Goal: Task Accomplishment & Management: Use online tool/utility

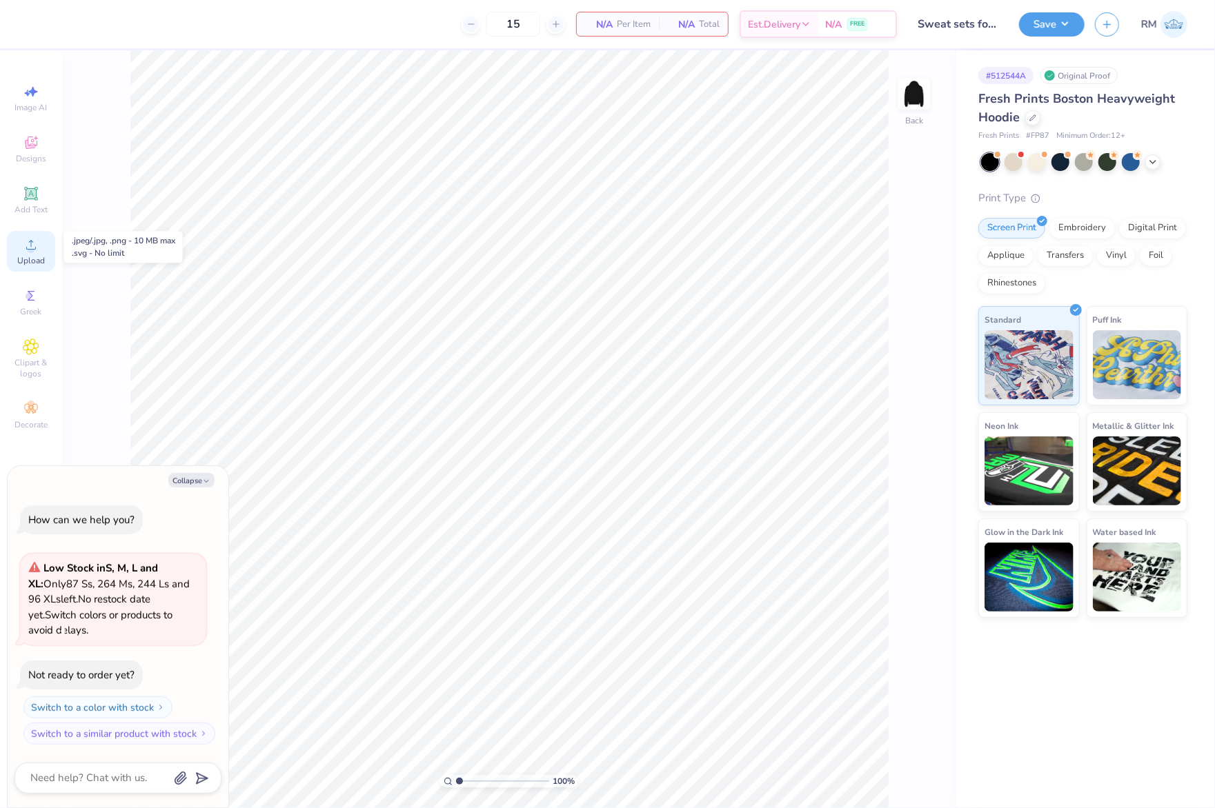
click at [41, 247] on div "Upload" at bounding box center [31, 251] width 48 height 41
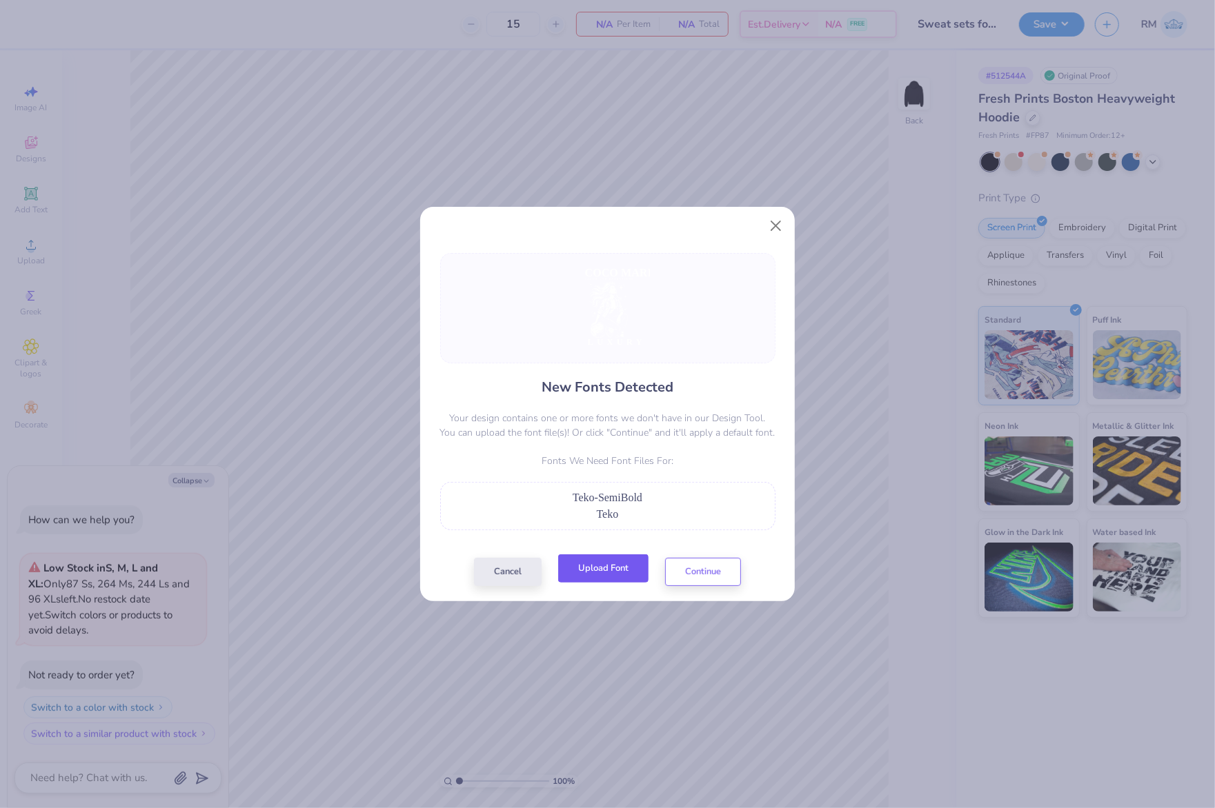
click at [626, 574] on button "Upload Font" at bounding box center [603, 569] width 90 height 28
drag, startPoint x: 679, startPoint y: 495, endPoint x: 563, endPoint y: 495, distance: 116.6
click at [563, 495] on div "Teko-SemiBold" at bounding box center [608, 498] width 320 height 17
copy span "Teko-SemiBold"
click at [635, 574] on button "Upload Font" at bounding box center [603, 569] width 90 height 28
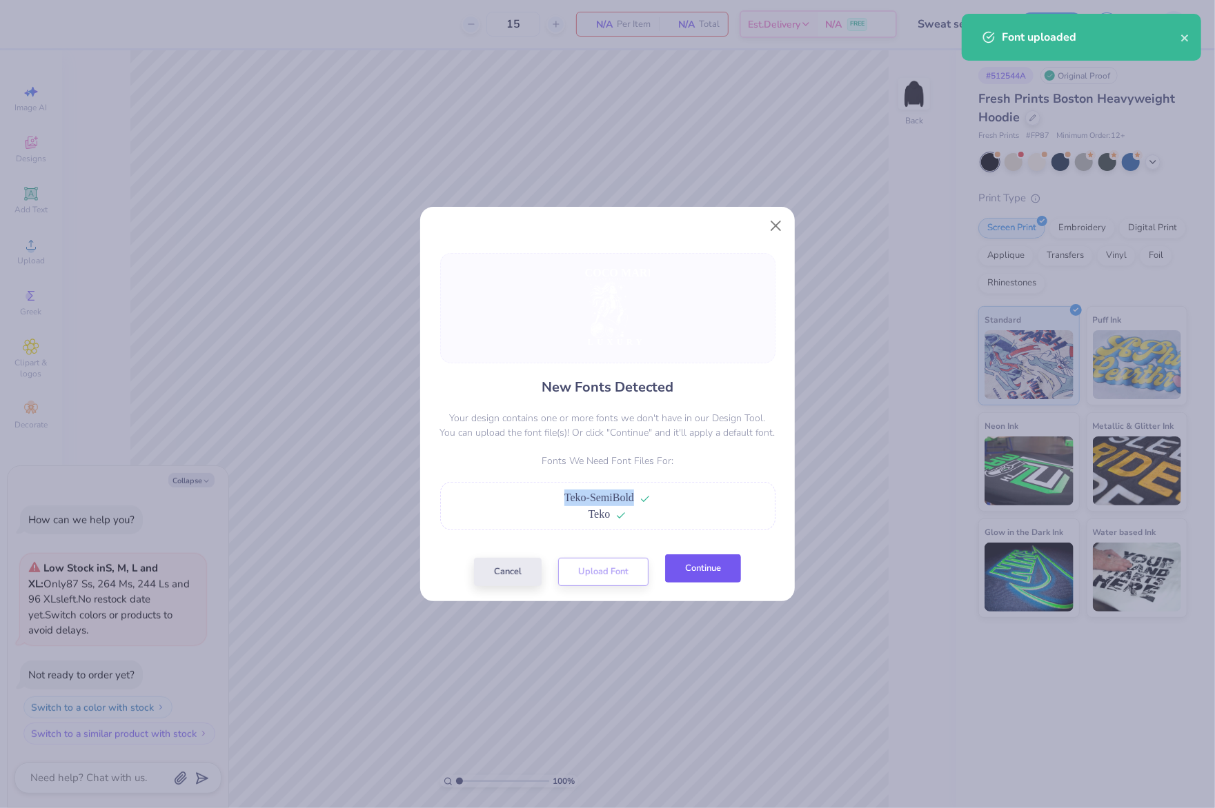
click at [715, 579] on button "Continue" at bounding box center [703, 569] width 76 height 28
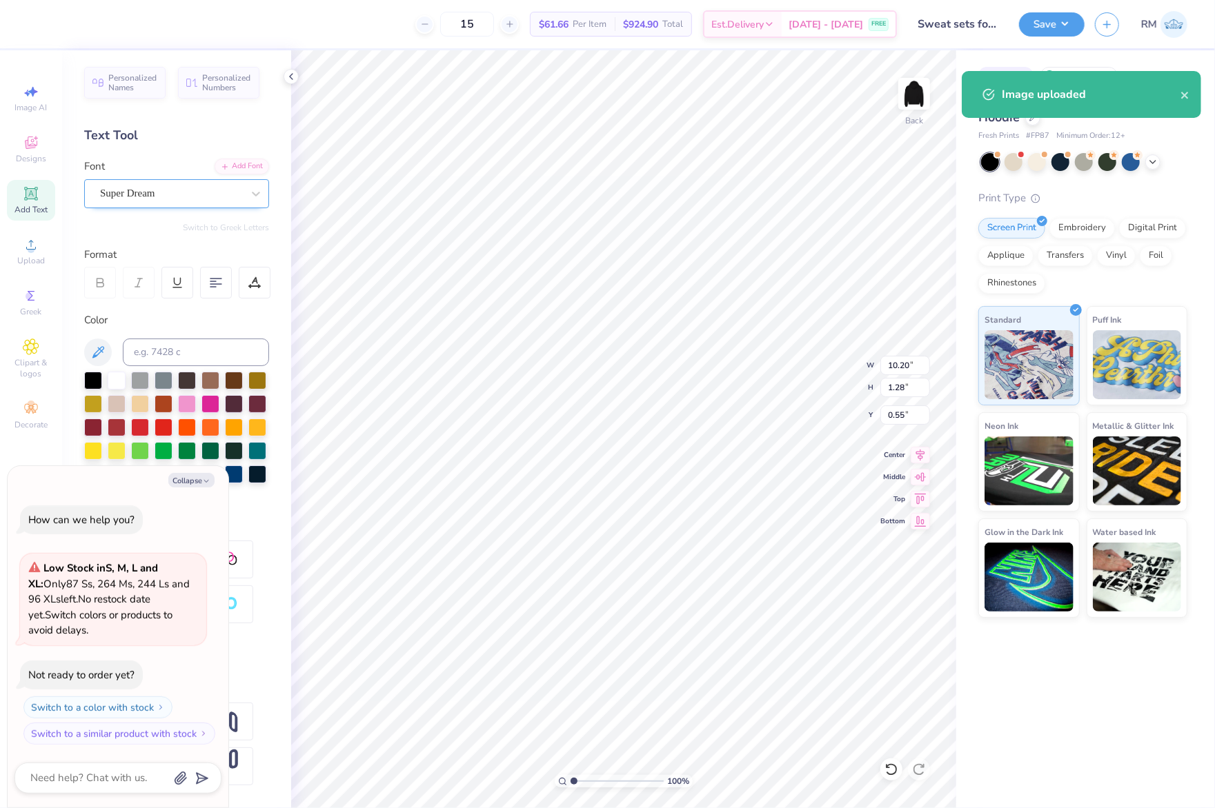
click at [204, 188] on div "Super Dream" at bounding box center [171, 193] width 145 height 21
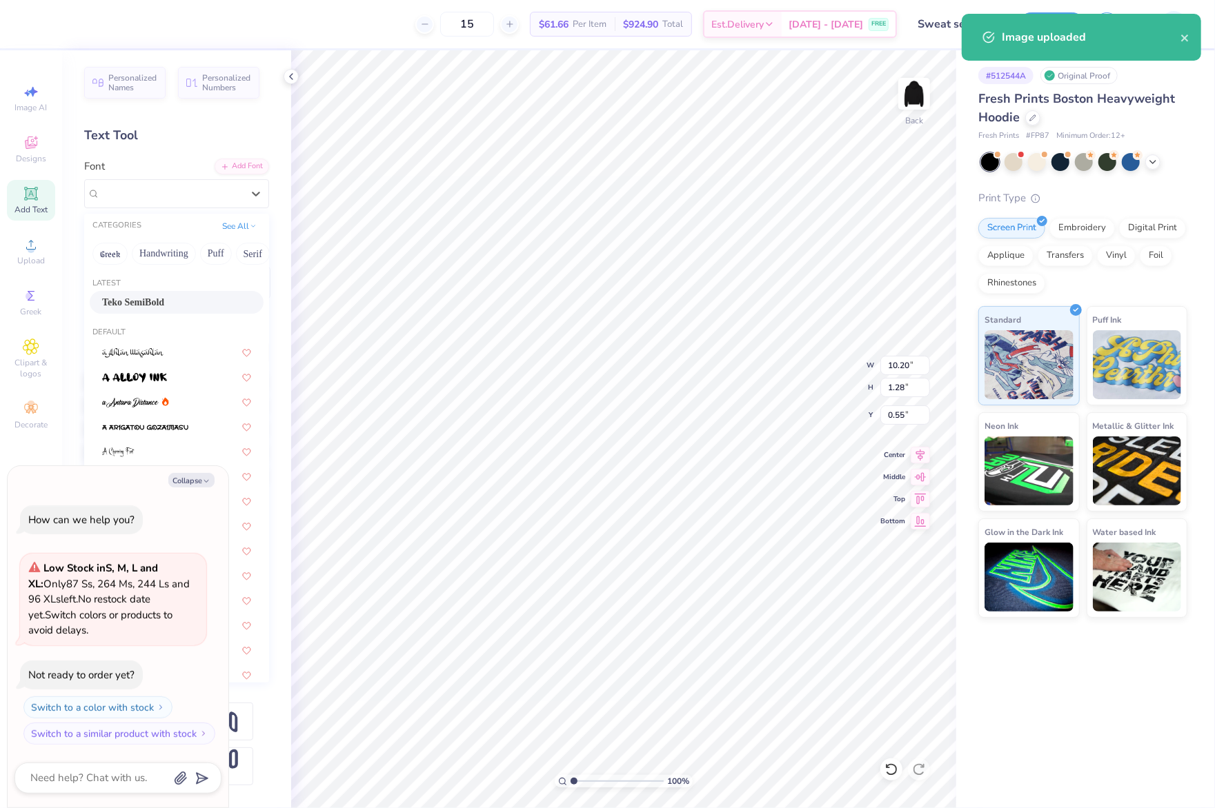
click at [168, 305] on div "Teko SemiBold" at bounding box center [176, 302] width 149 height 14
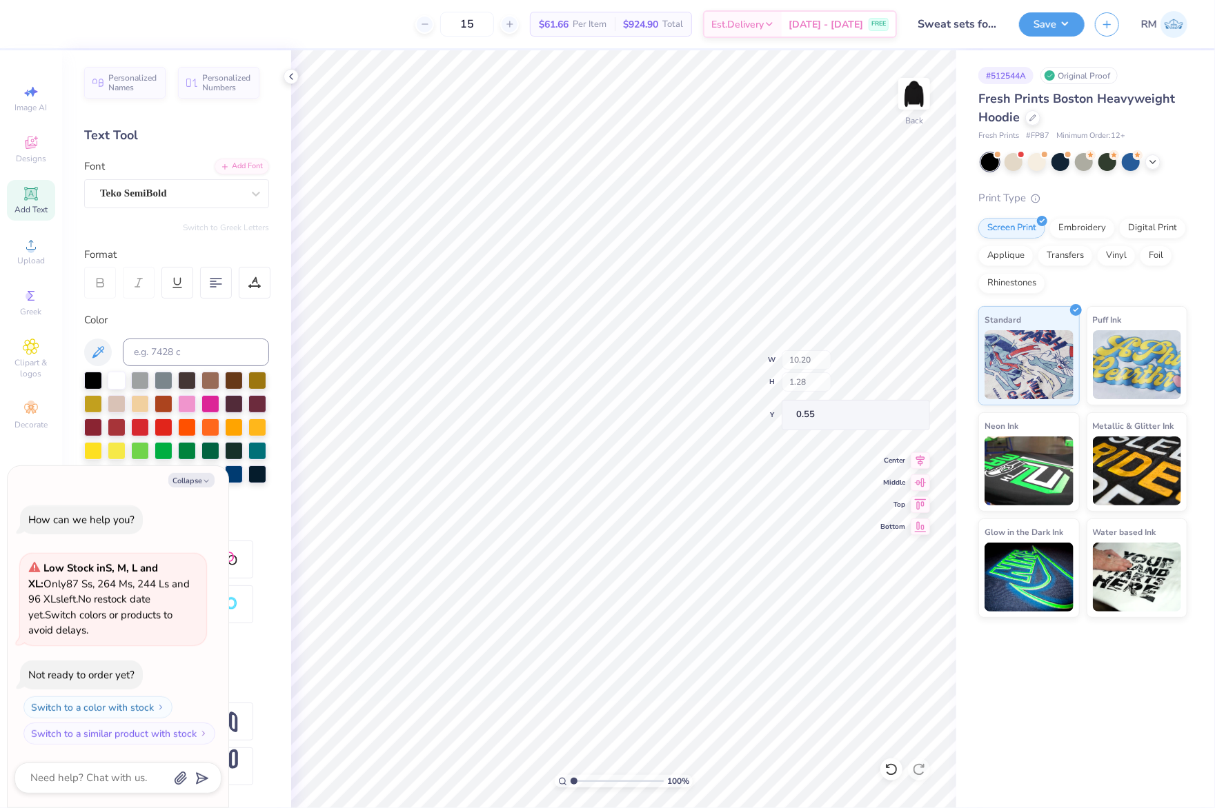
type textarea "x"
type input "7.57"
type input "1.14"
type input "0.73"
click at [205, 183] on div "Super Dream" at bounding box center [171, 193] width 145 height 21
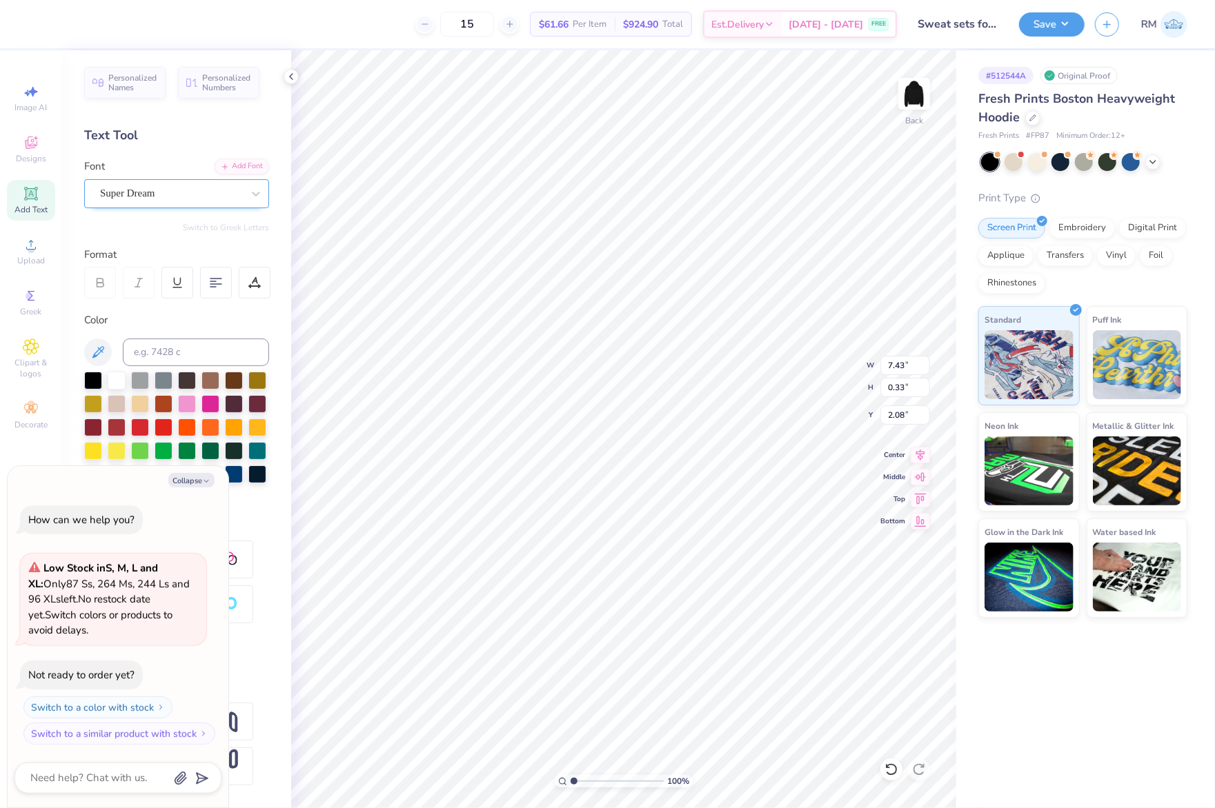
type textarea "x"
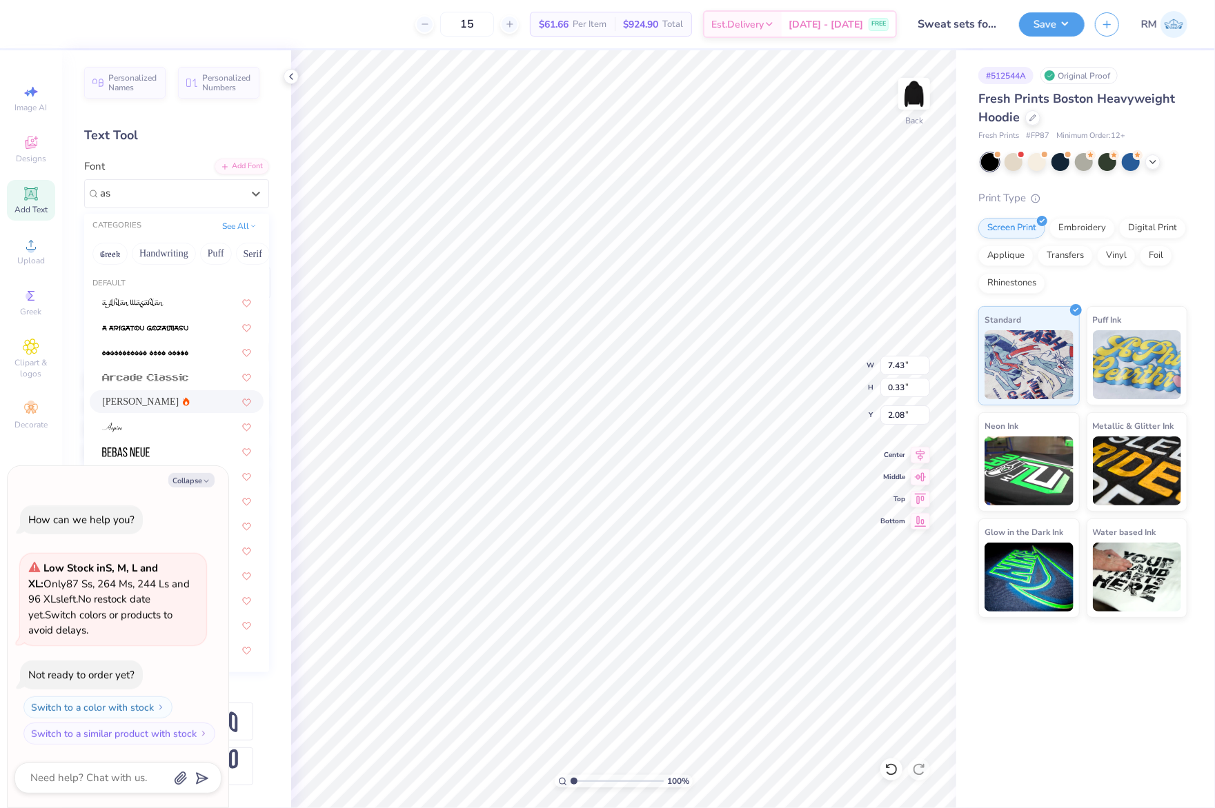
click at [166, 401] on div "Asimov" at bounding box center [176, 402] width 149 height 14
type input "as"
type textarea "x"
type input "7.57"
type input "0.31"
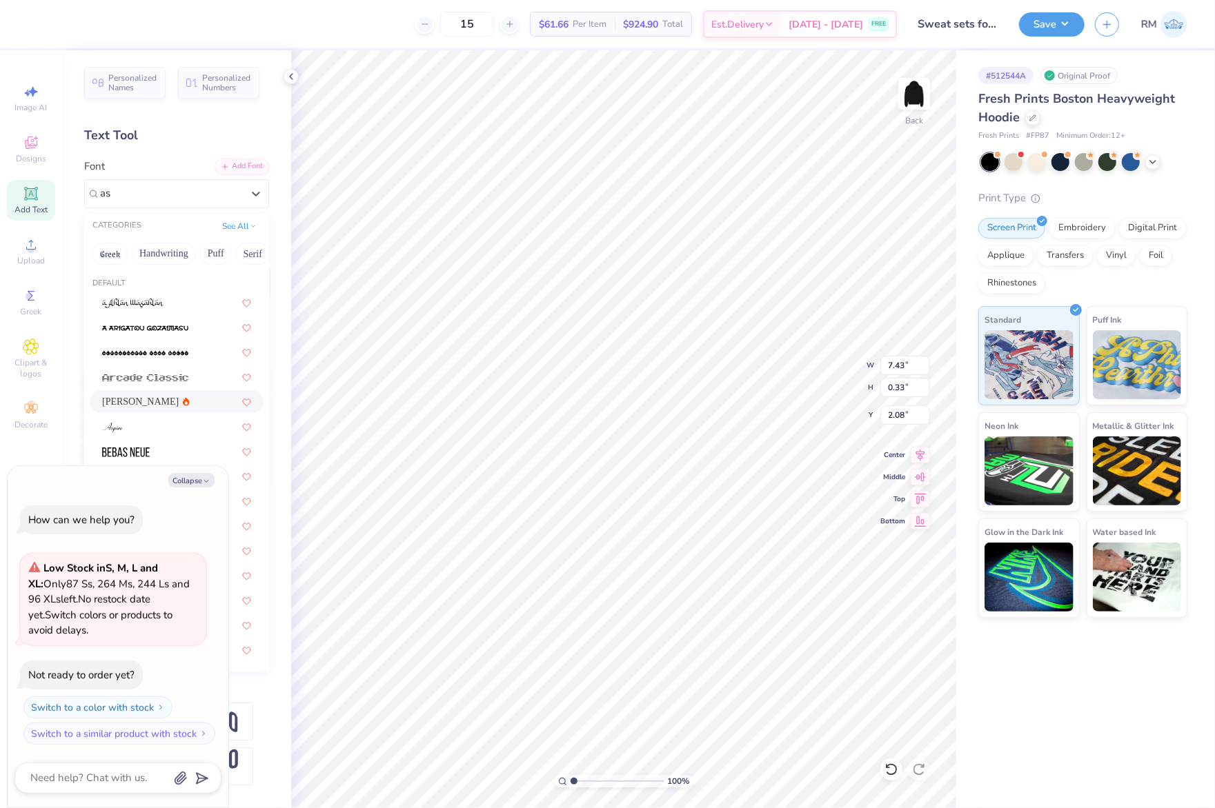
type input "2.10"
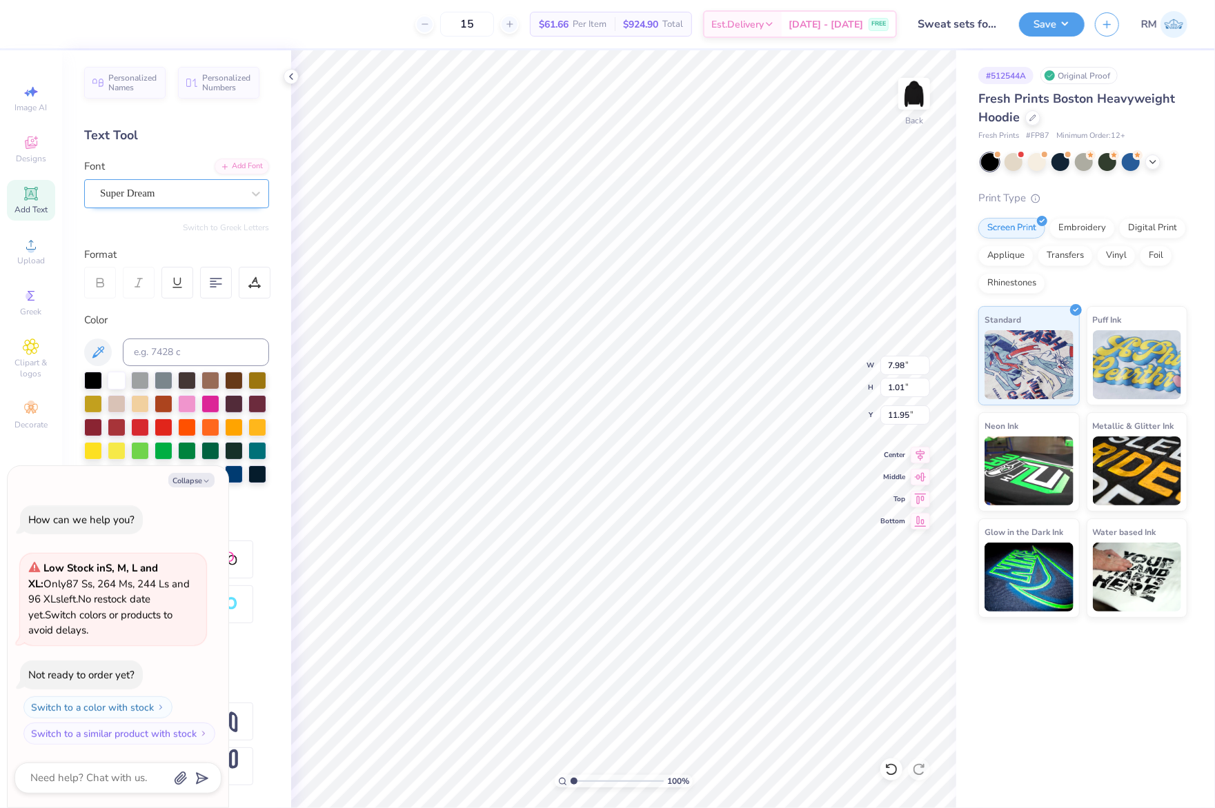
drag, startPoint x: 195, startPoint y: 172, endPoint x: 188, endPoint y: 195, distance: 23.8
click at [193, 172] on div "Font Super Dream" at bounding box center [176, 184] width 185 height 50
click at [188, 195] on div "Super Dream" at bounding box center [171, 193] width 145 height 21
type textarea "x"
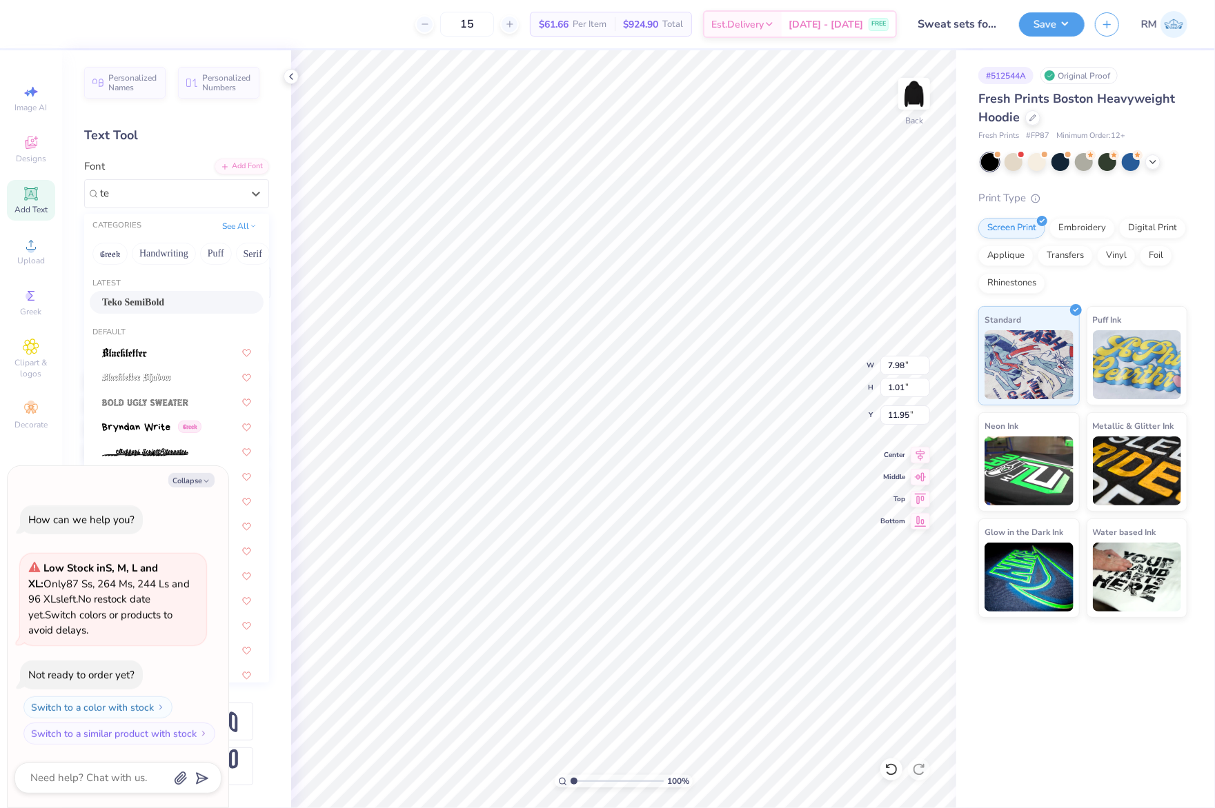
click at [199, 304] on div "Teko SemiBold" at bounding box center [176, 302] width 149 height 14
type input "te"
type textarea "x"
type input "6.70"
type input "0.87"
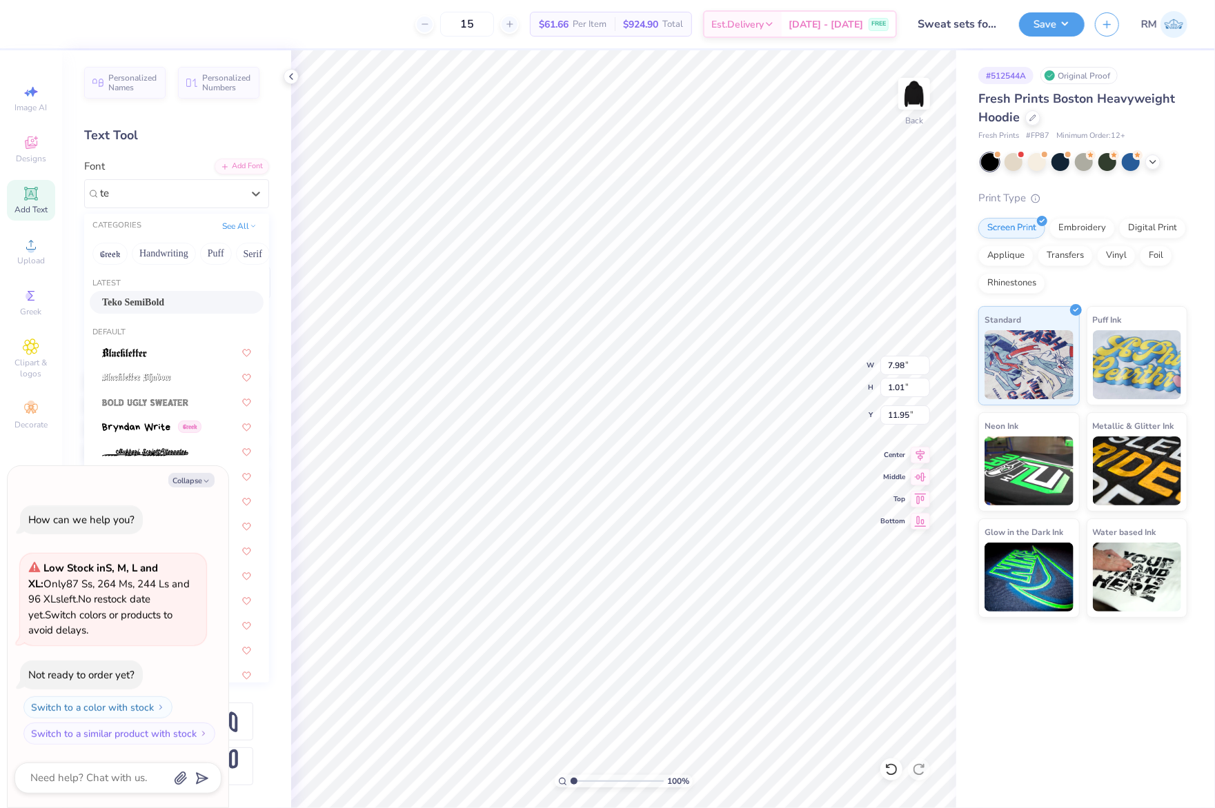
type input "12.12"
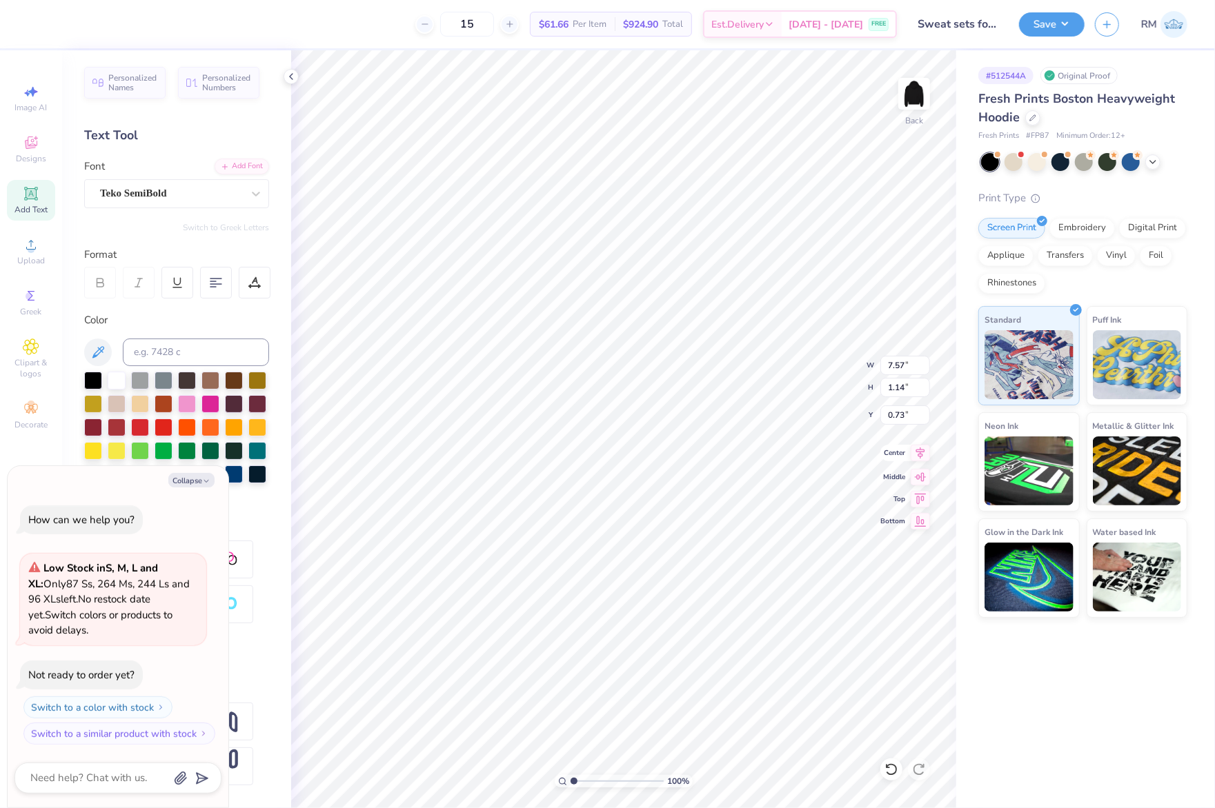
click at [916, 455] on icon at bounding box center [920, 453] width 19 height 17
type textarea "x"
type input "0.31"
type input "2.10"
click at [922, 458] on icon at bounding box center [920, 453] width 19 height 17
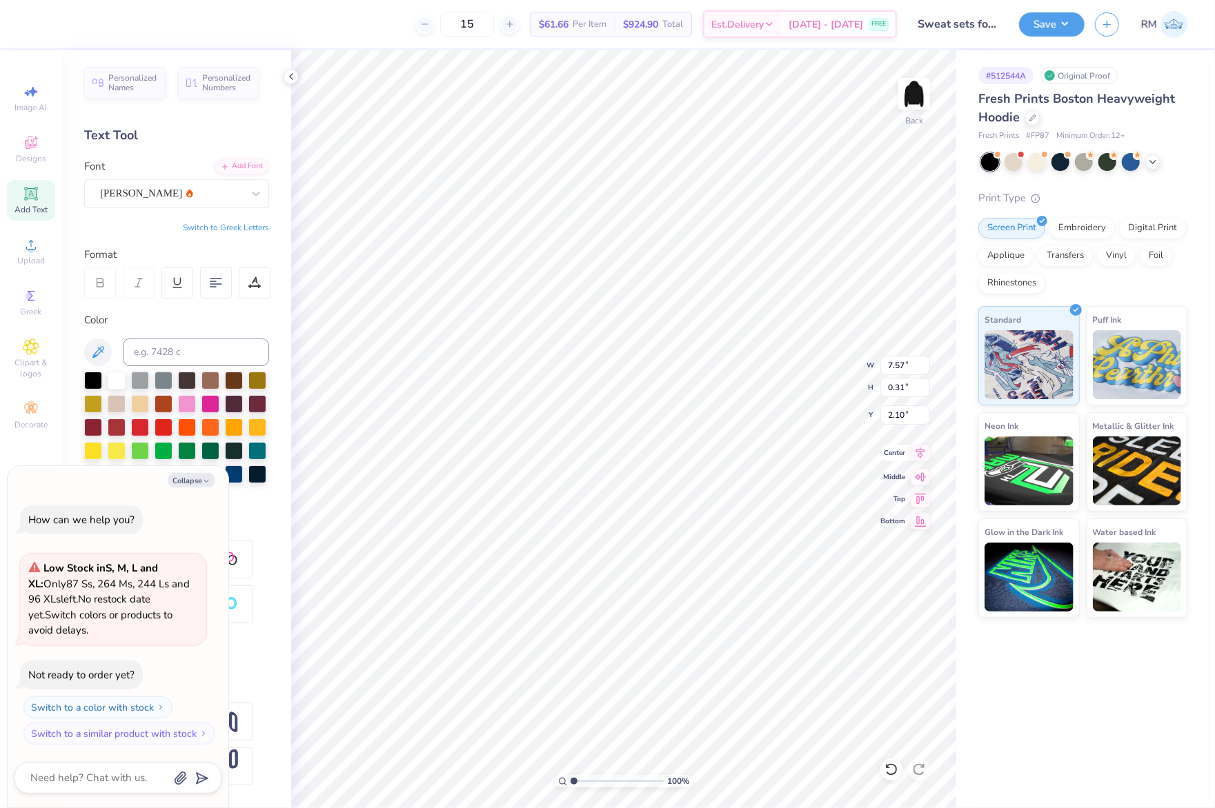
type textarea "x"
type input "6.33"
type input "9.25"
type input "2.61"
click at [920, 451] on icon at bounding box center [920, 453] width 19 height 17
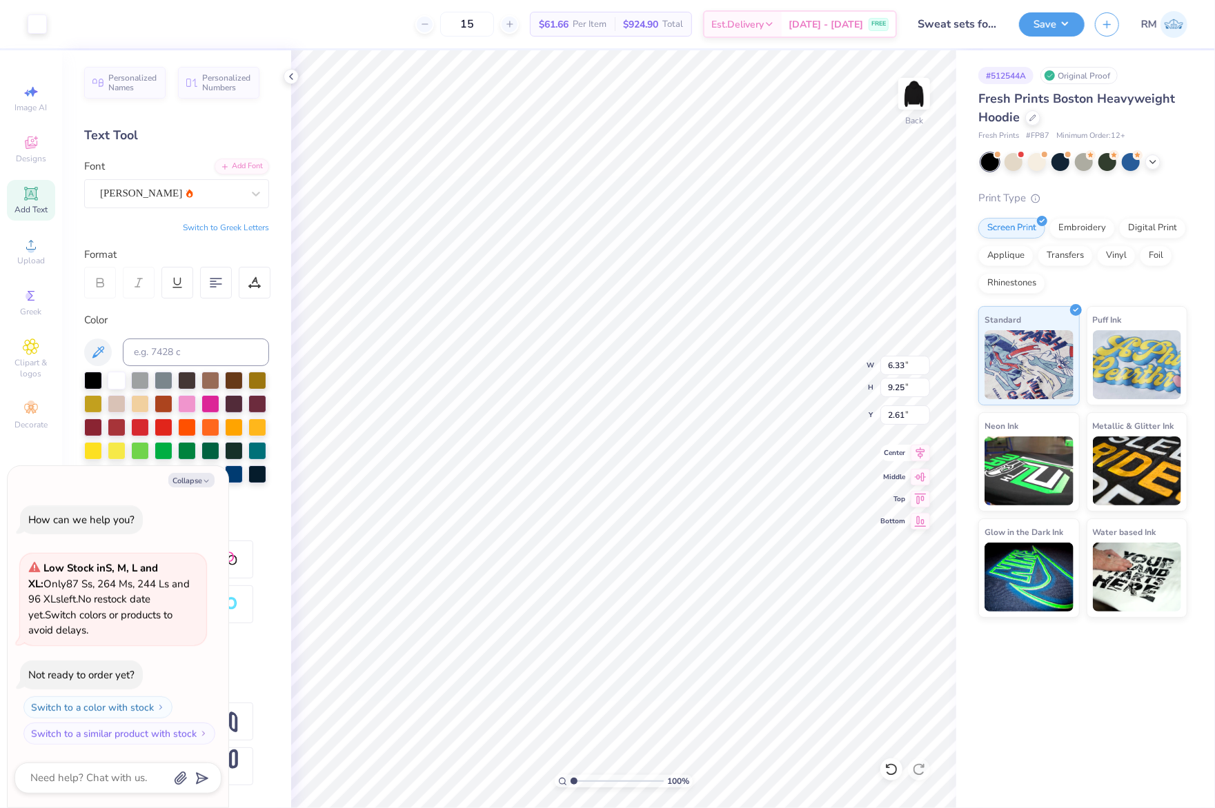
type textarea "x"
type input "6.70"
type input "0.87"
type input "12.12"
click at [917, 459] on icon at bounding box center [920, 453] width 19 height 17
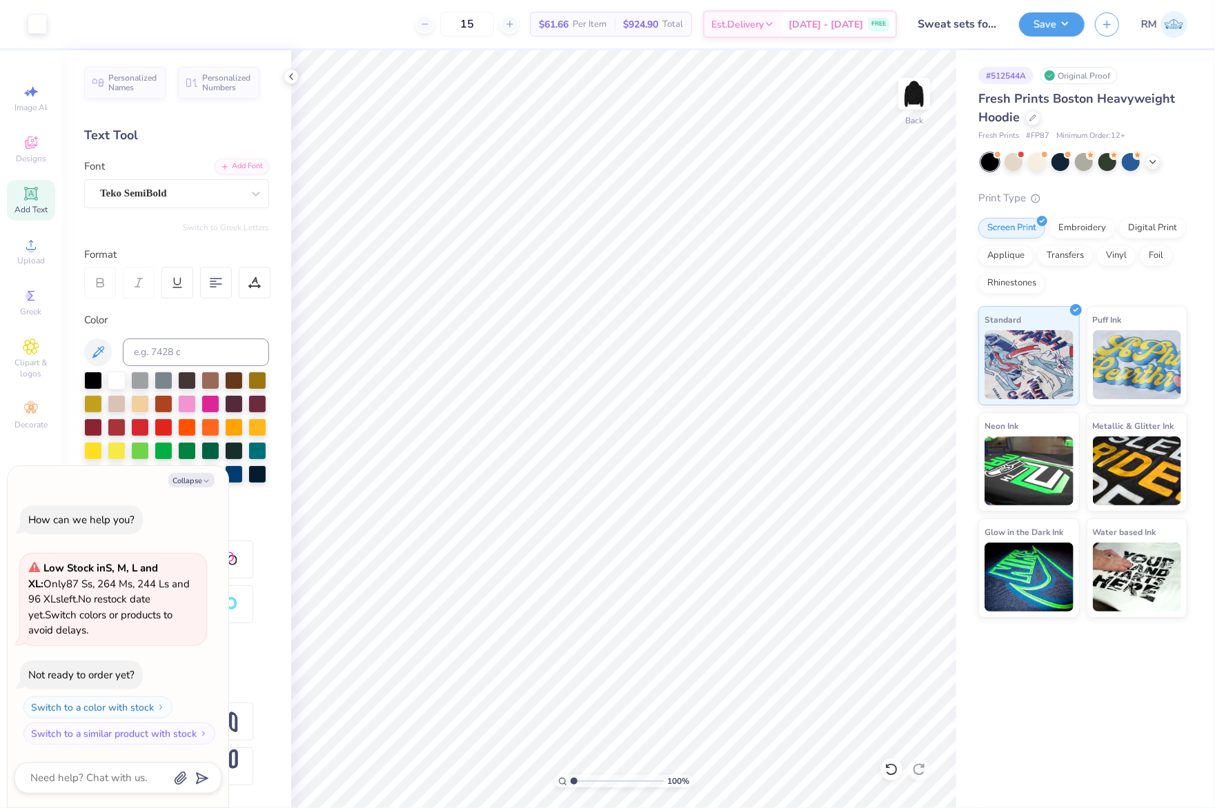
type textarea "x"
click at [900, 390] on input "12.26" at bounding box center [905, 387] width 50 height 19
type input "10"
click at [894, 417] on input "0.73" at bounding box center [905, 415] width 50 height 19
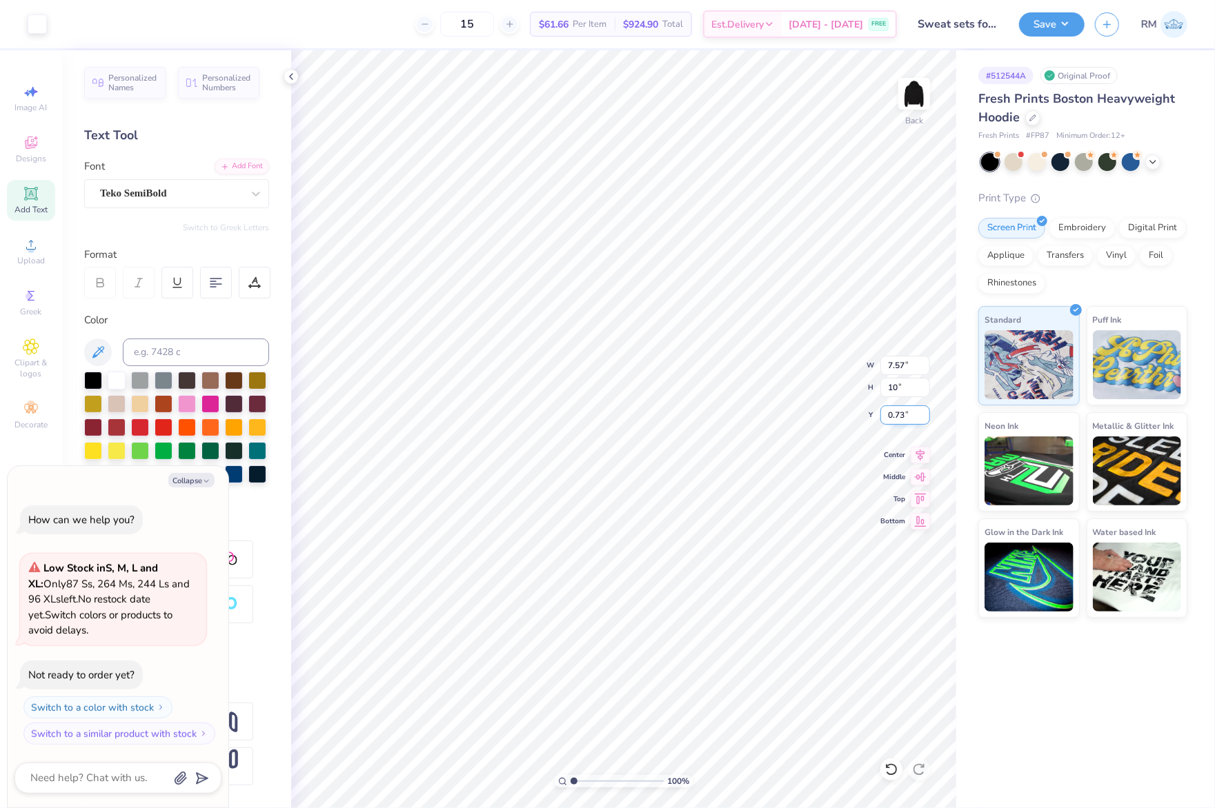
type textarea "x"
type input "6.18"
type input "10.00"
click at [900, 422] on input "1.86" at bounding box center [905, 415] width 50 height 19
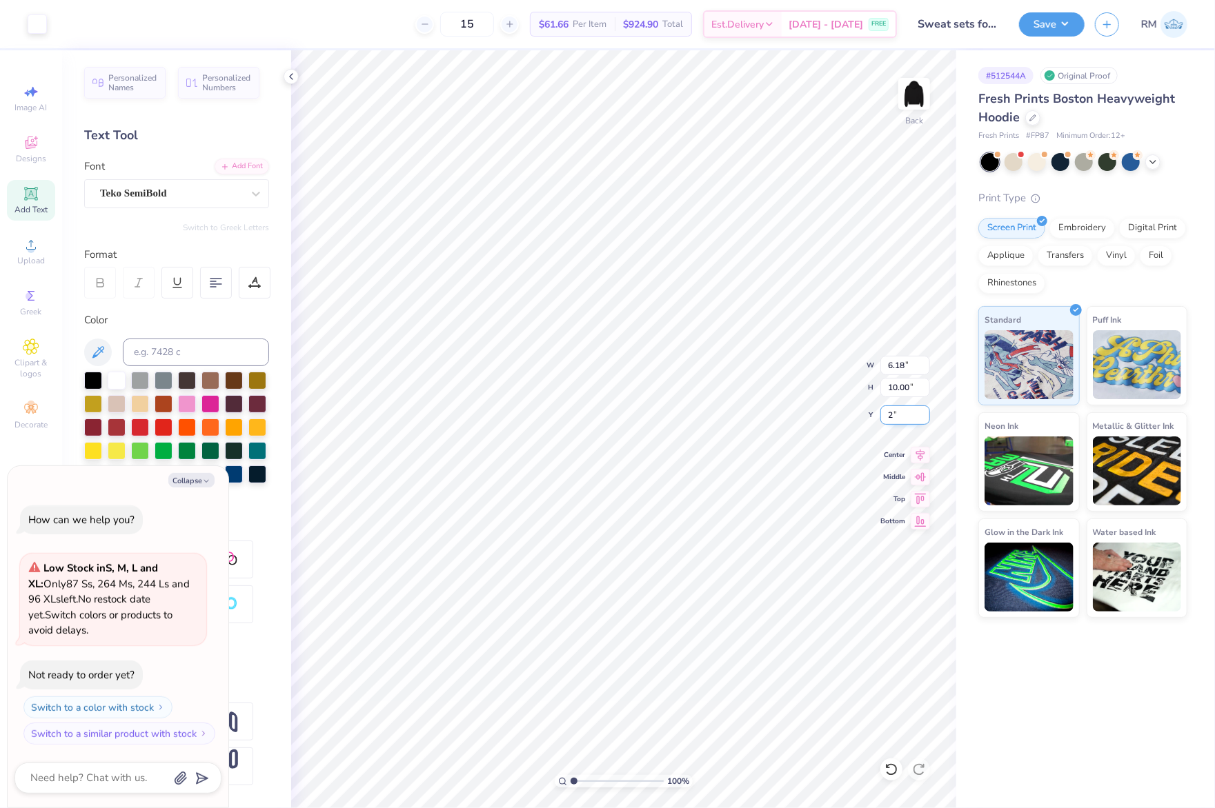
type input "2"
type textarea "x"
type input "2.00"
type textarea "x"
type input "1"
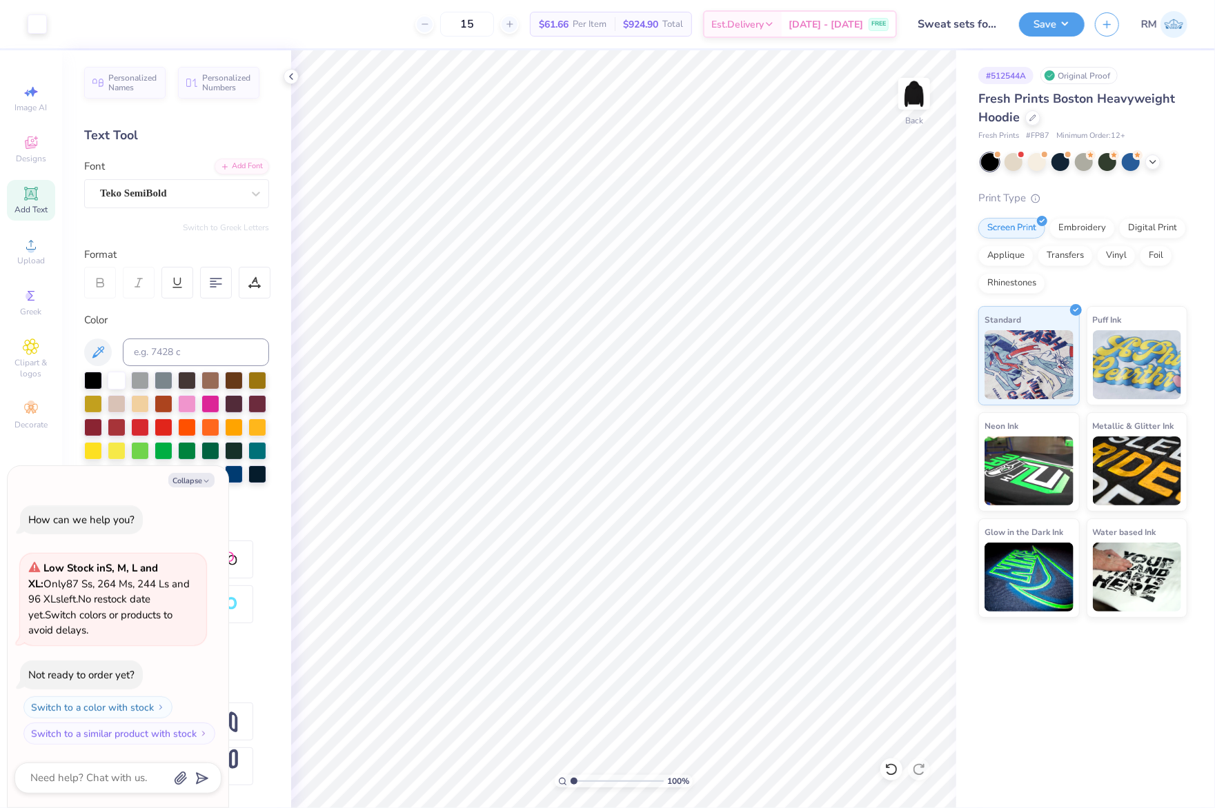
drag, startPoint x: 577, startPoint y: 781, endPoint x: 563, endPoint y: 782, distance: 13.8
click at [570, 782] on input "range" at bounding box center [616, 781] width 93 height 12
type textarea "x"
click at [894, 393] on input "10.00" at bounding box center [905, 387] width 50 height 19
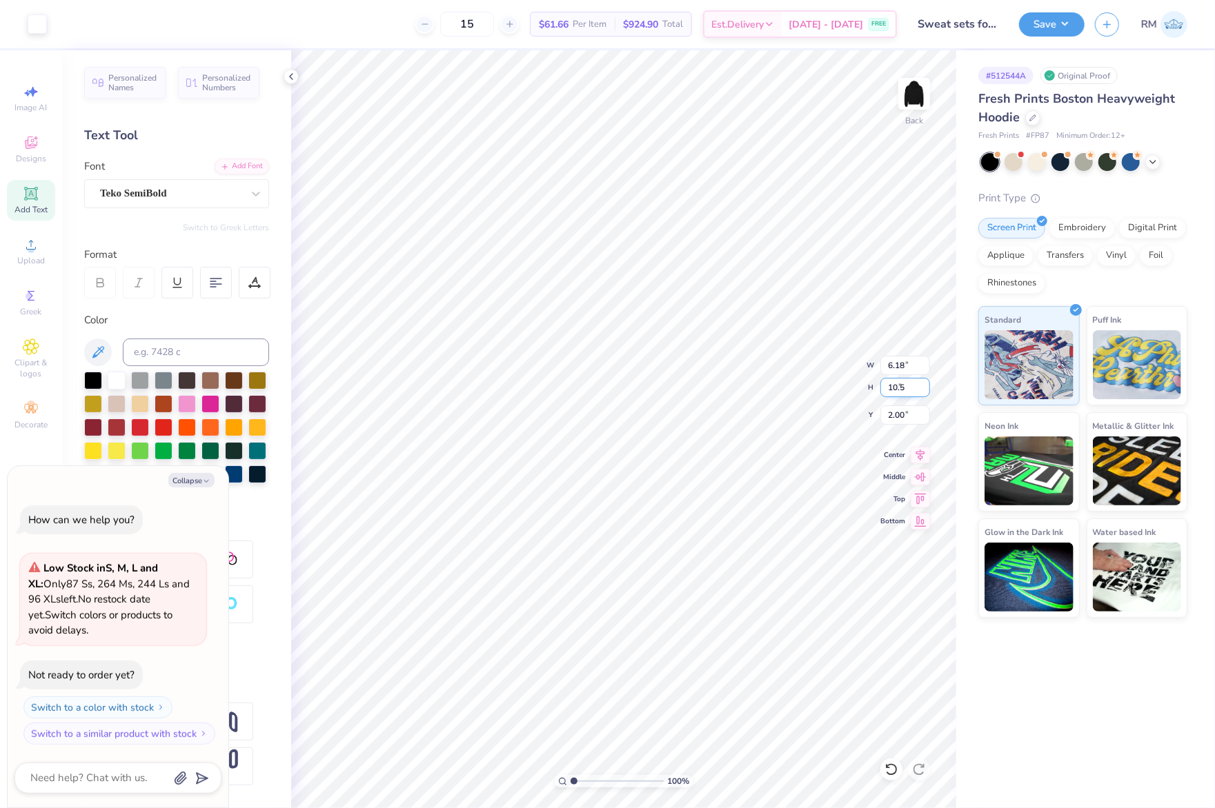
type input "10.5"
type textarea "x"
type input "6.49"
type input "10.50"
type input "1.75"
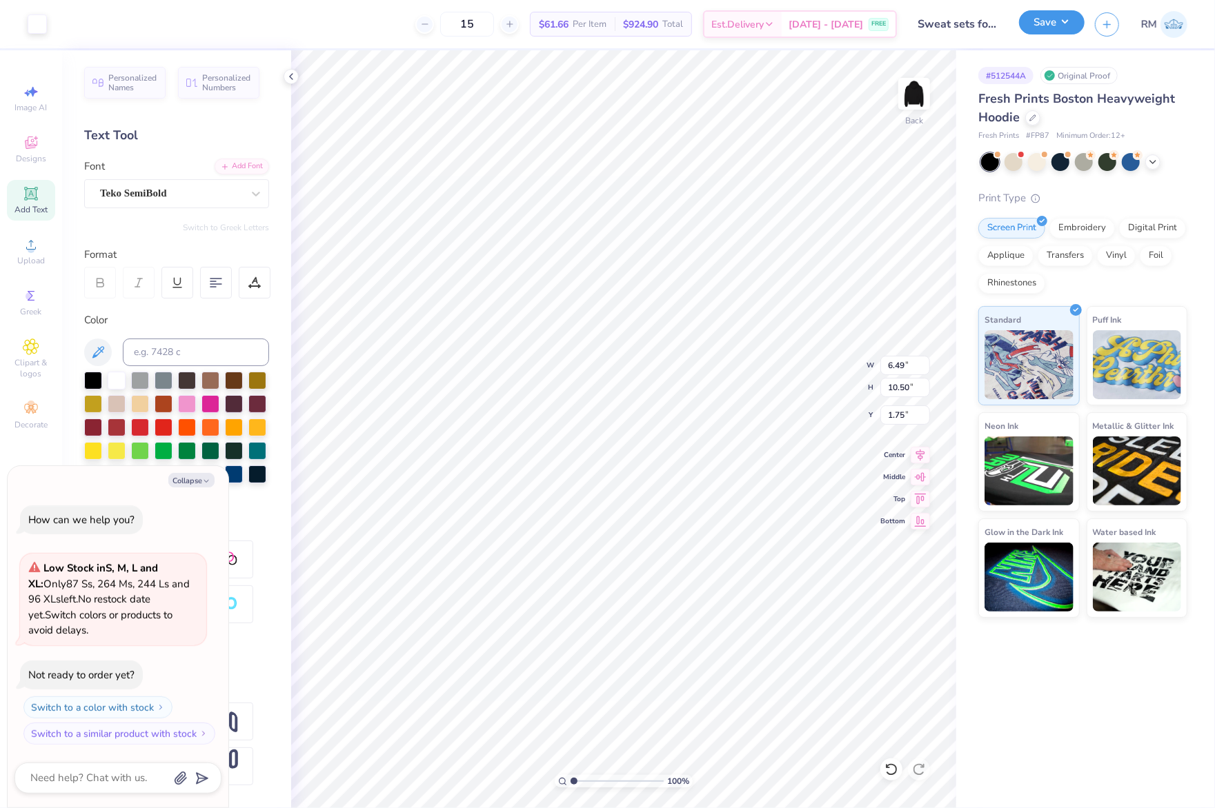
click at [1044, 23] on button "Save" at bounding box center [1052, 22] width 66 height 24
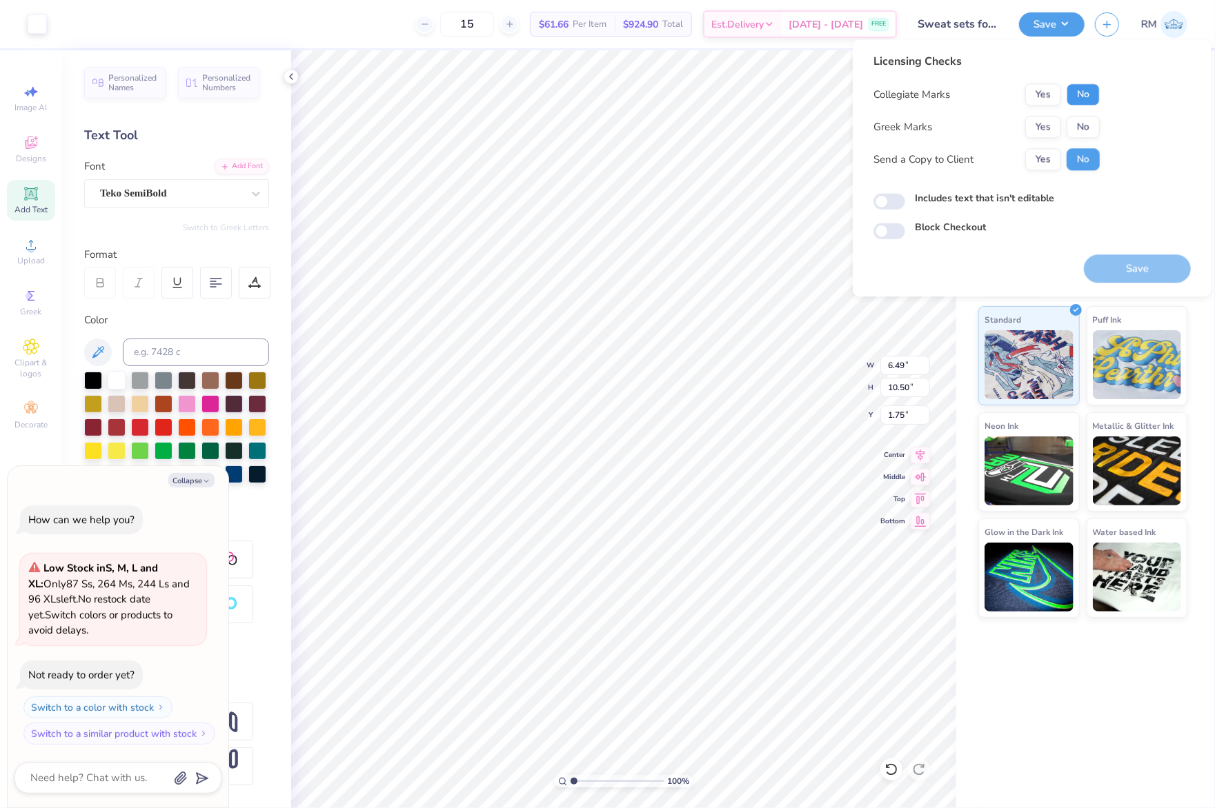
click at [1082, 95] on button "No" at bounding box center [1082, 94] width 33 height 22
drag, startPoint x: 1087, startPoint y: 114, endPoint x: 1085, endPoint y: 127, distance: 13.3
click at [1087, 115] on div "Collegiate Marks Yes No Greek Marks Yes No Send a Copy to Client Yes No" at bounding box center [986, 126] width 226 height 87
click at [1085, 128] on button "No" at bounding box center [1082, 127] width 33 height 22
click at [1049, 155] on button "Yes" at bounding box center [1043, 159] width 36 height 22
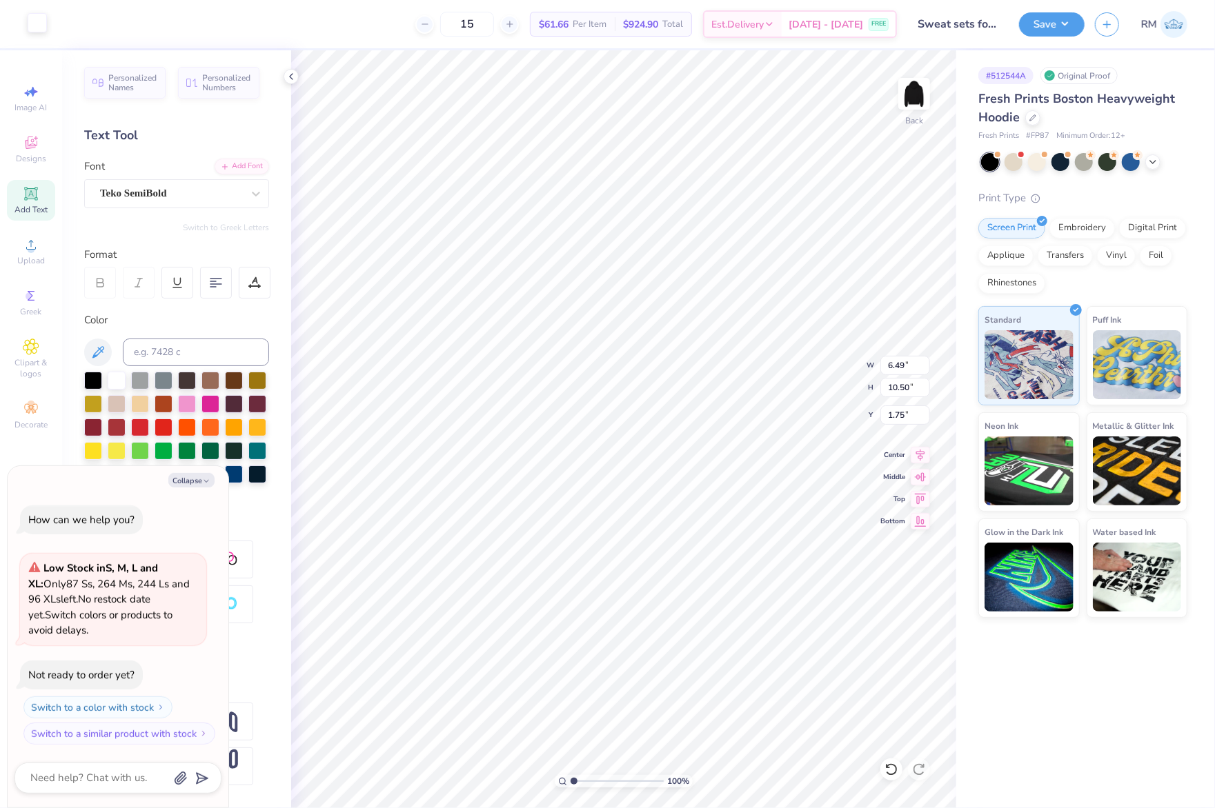
click at [37, 17] on div at bounding box center [37, 22] width 19 height 19
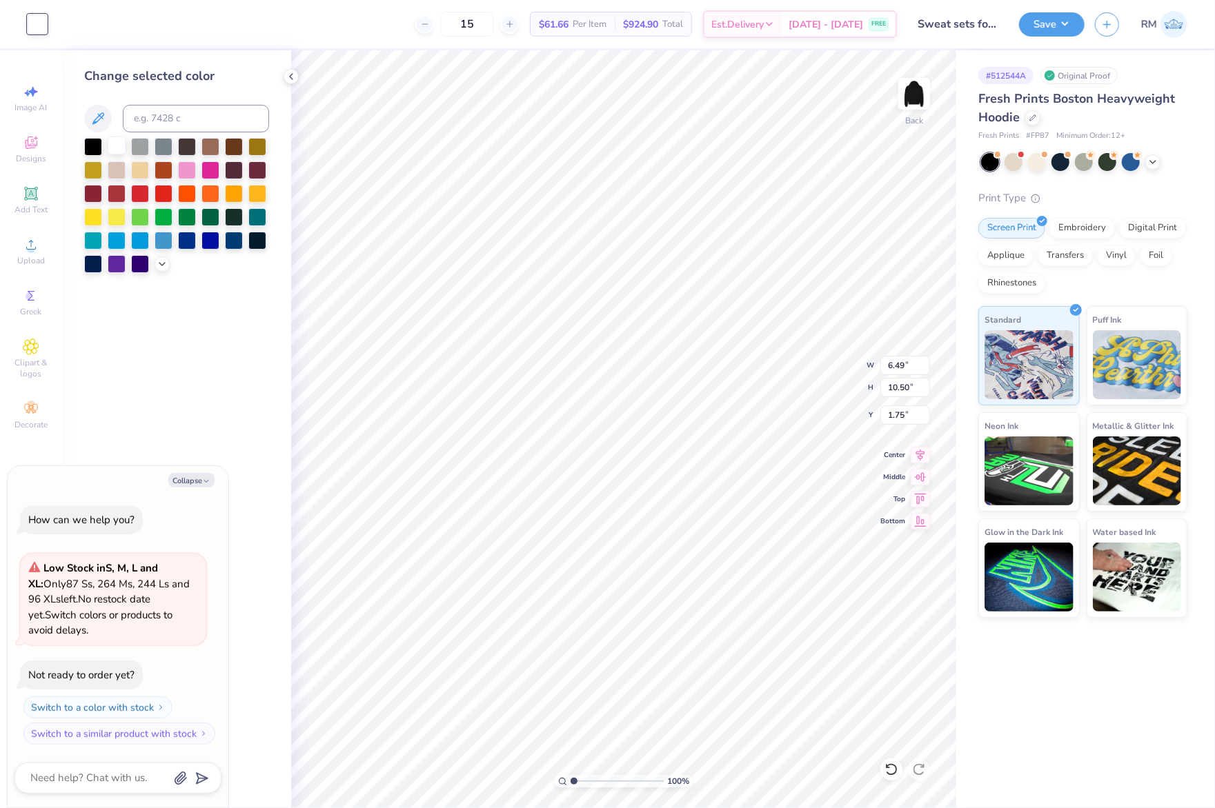
click at [112, 146] on div at bounding box center [117, 146] width 18 height 18
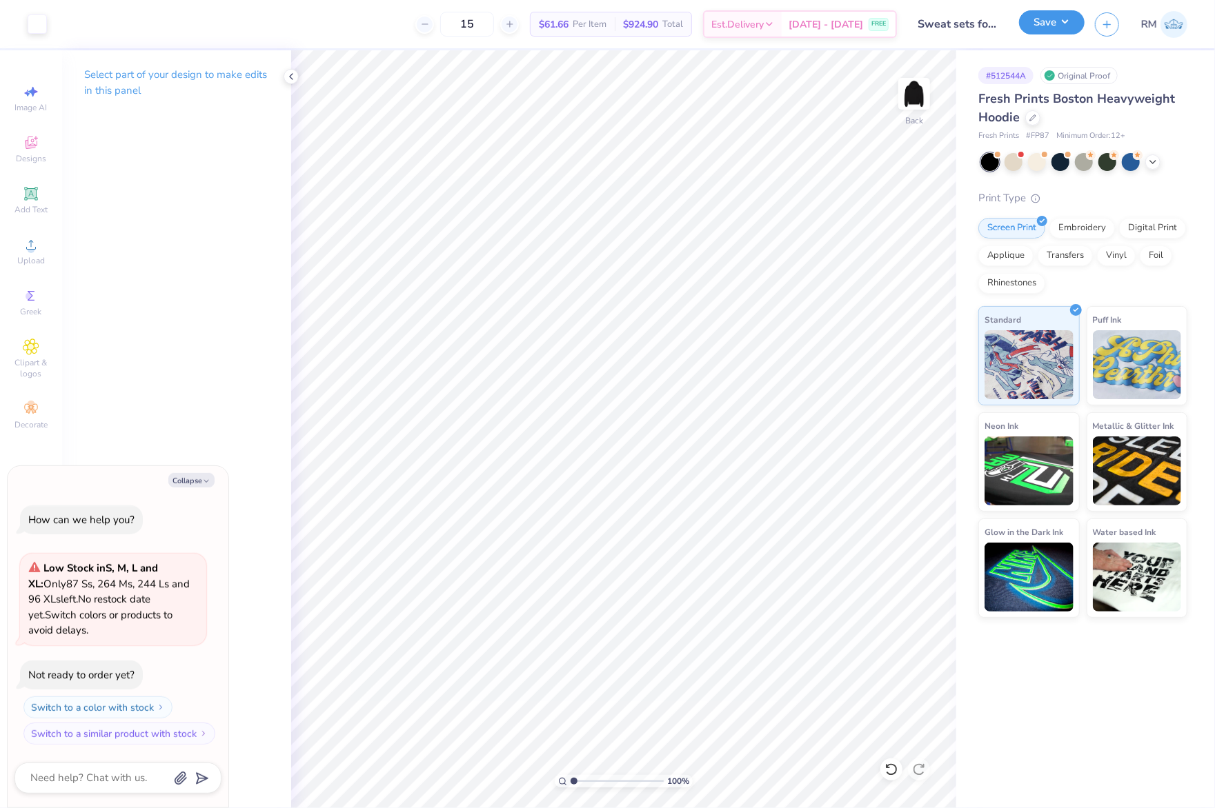
drag, startPoint x: 1069, startPoint y: 18, endPoint x: 1047, endPoint y: 37, distance: 28.9
click at [1066, 18] on button "Save" at bounding box center [1052, 22] width 66 height 24
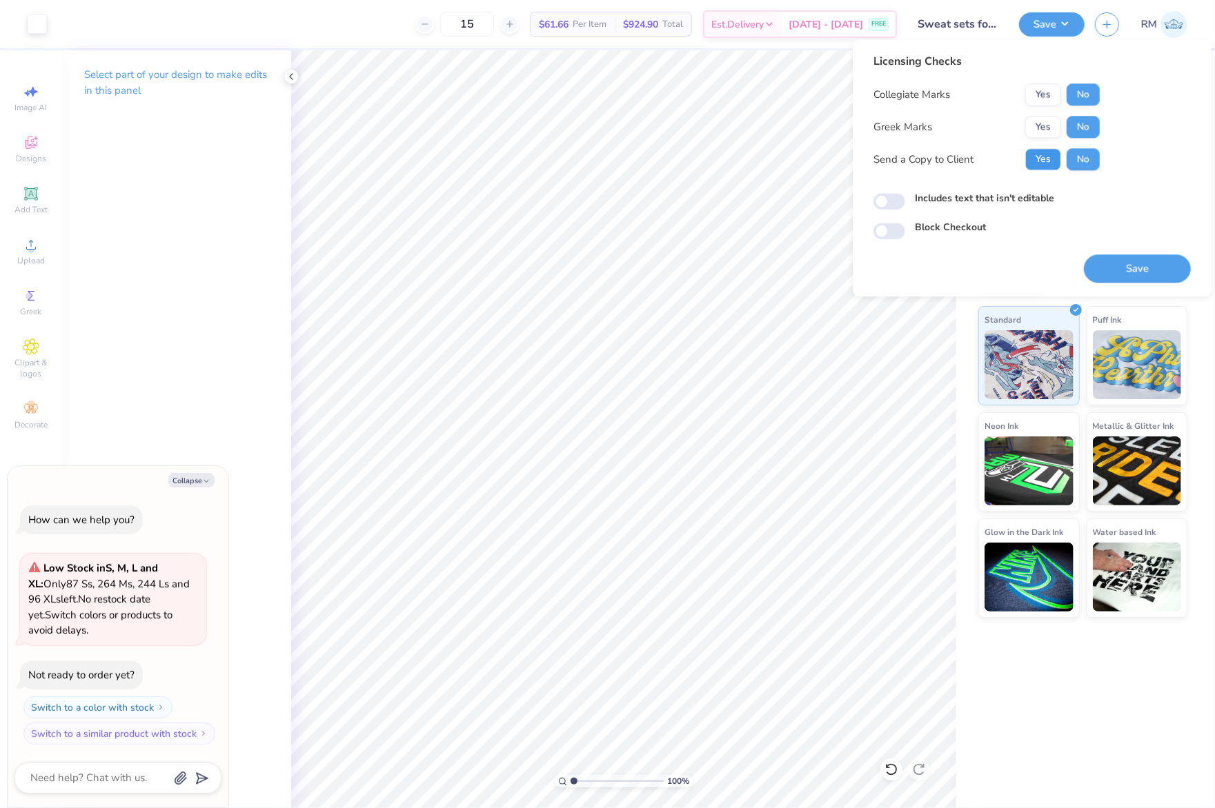
click at [1051, 166] on button "Yes" at bounding box center [1043, 159] width 36 height 22
click at [1148, 269] on button "Save" at bounding box center [1137, 269] width 107 height 28
type textarea "x"
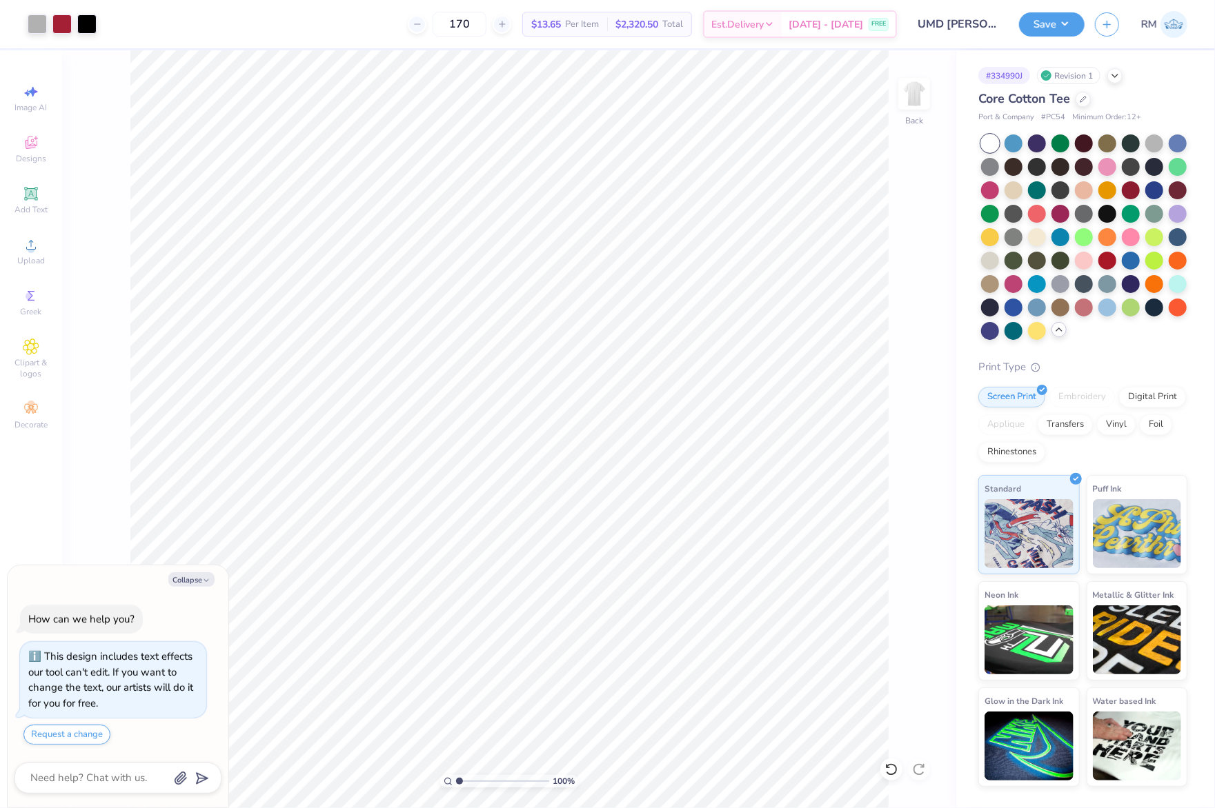
click at [1064, 332] on icon at bounding box center [1058, 329] width 11 height 11
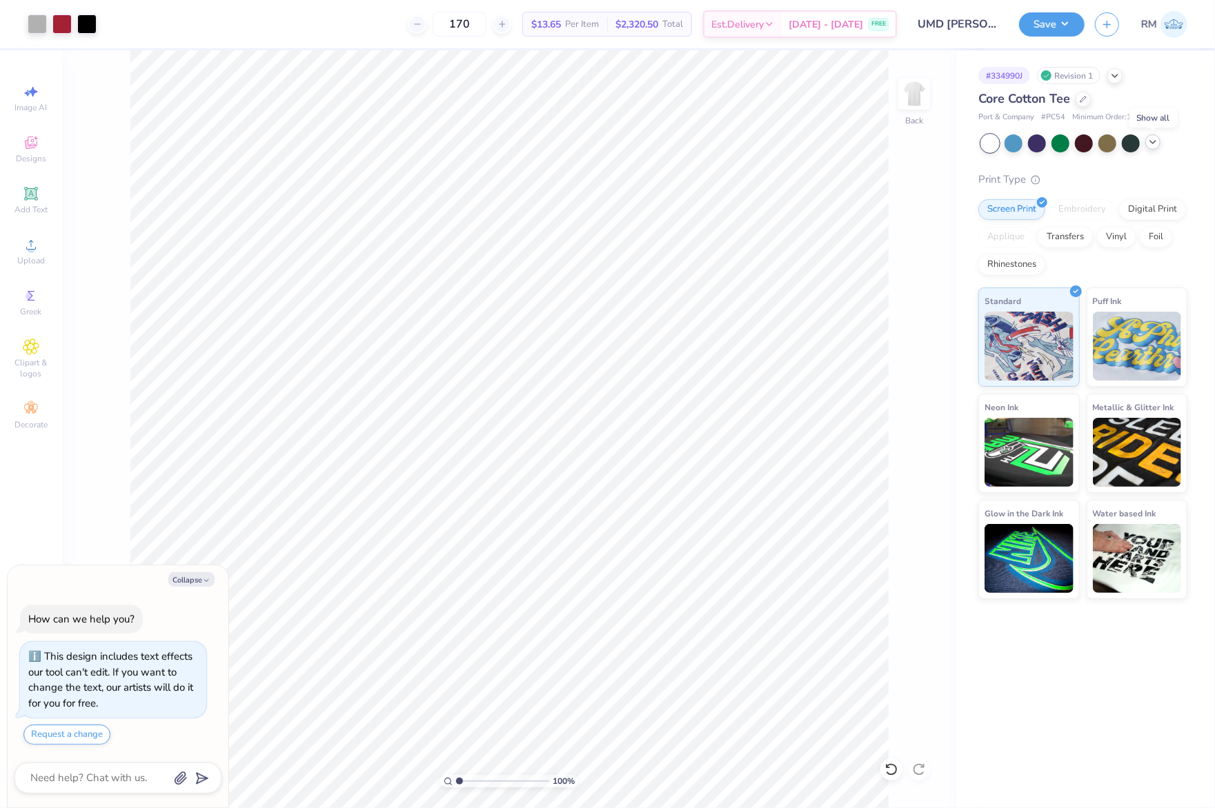
click at [1158, 137] on icon at bounding box center [1152, 142] width 11 height 11
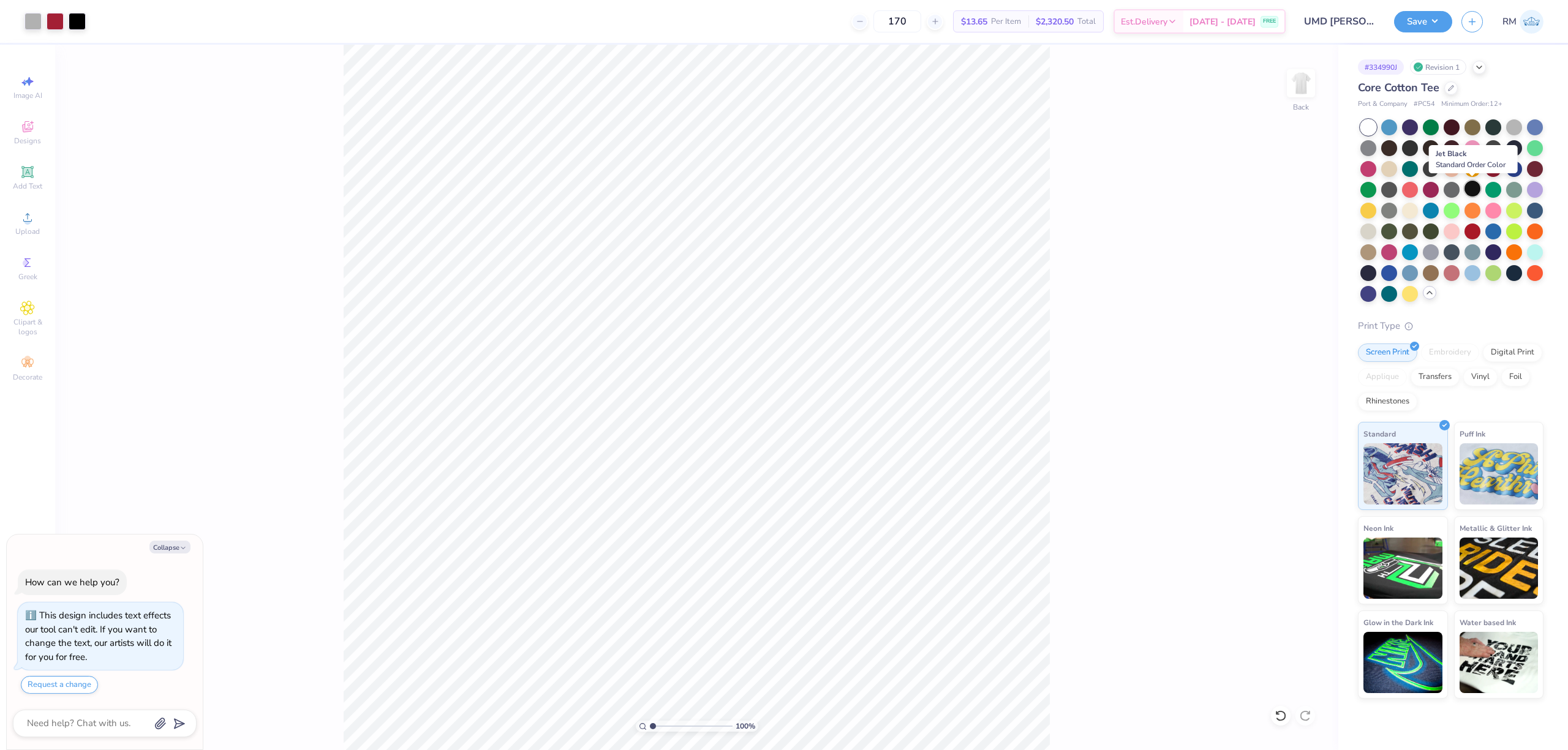
click at [1078, 187] on div at bounding box center [1472, 188] width 16 height 16
type textarea "x"
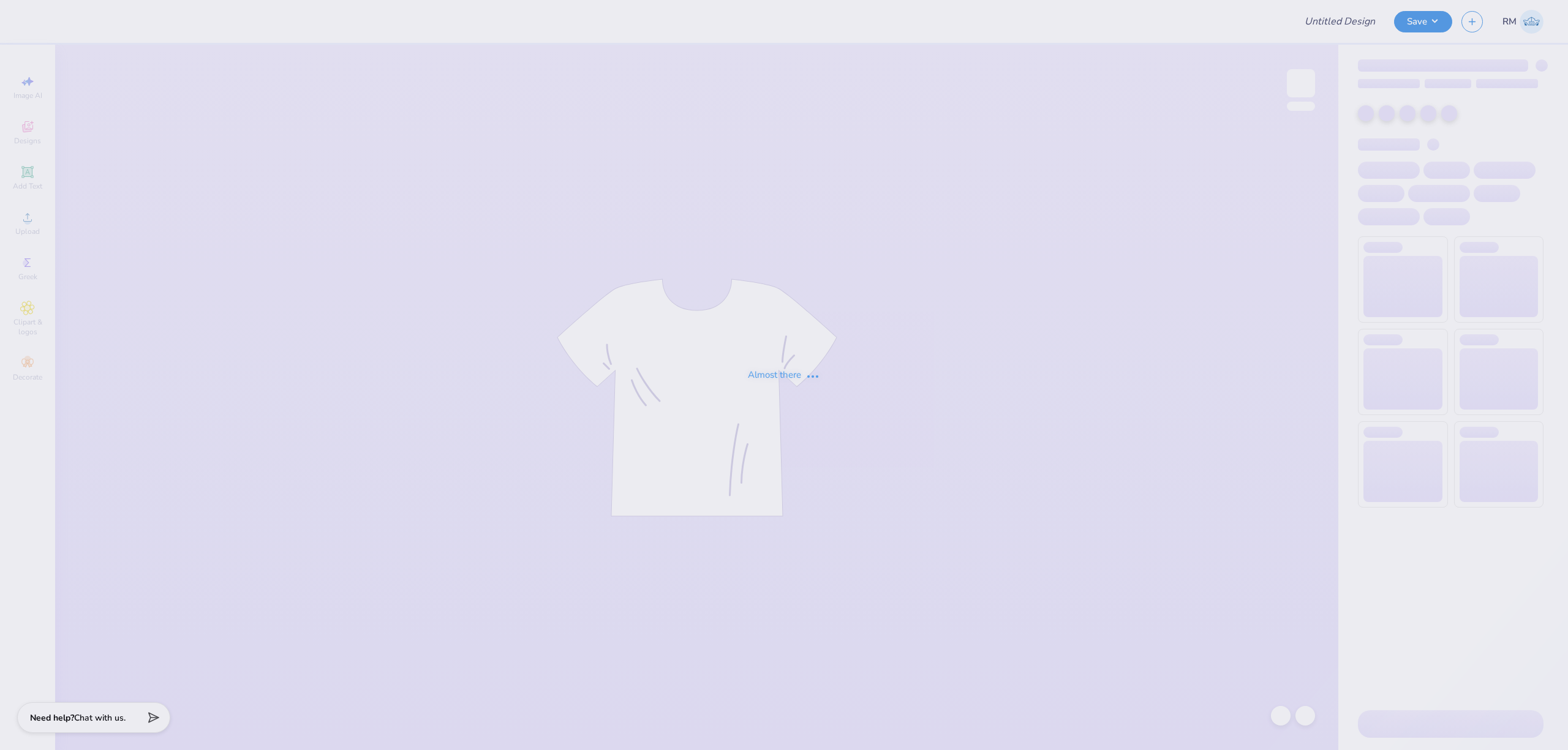
type input "UMD [PERSON_NAME] Shirts"
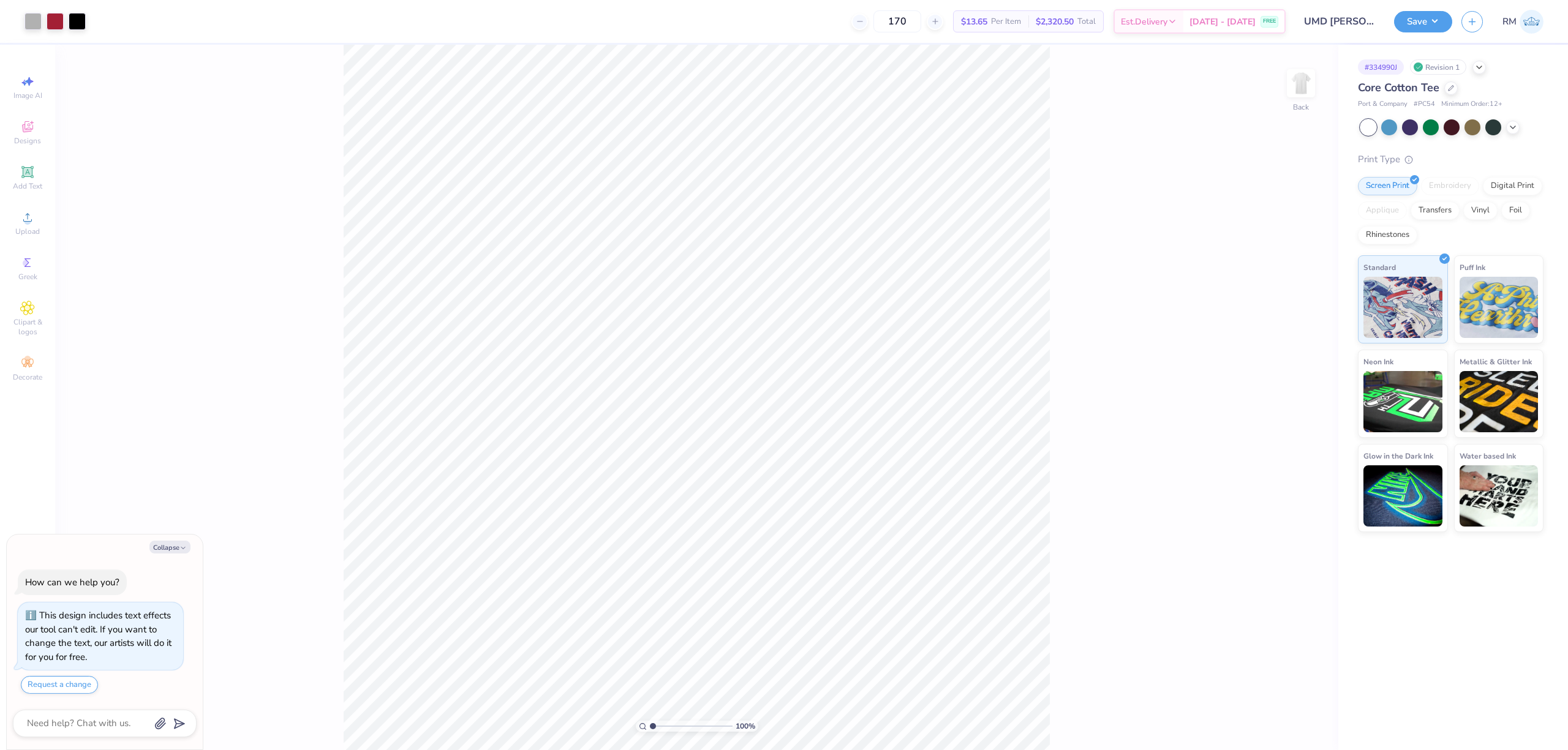
click at [1519, 125] on div at bounding box center [1452, 128] width 183 height 16
click at [1509, 129] on icon at bounding box center [1512, 126] width 10 height 10
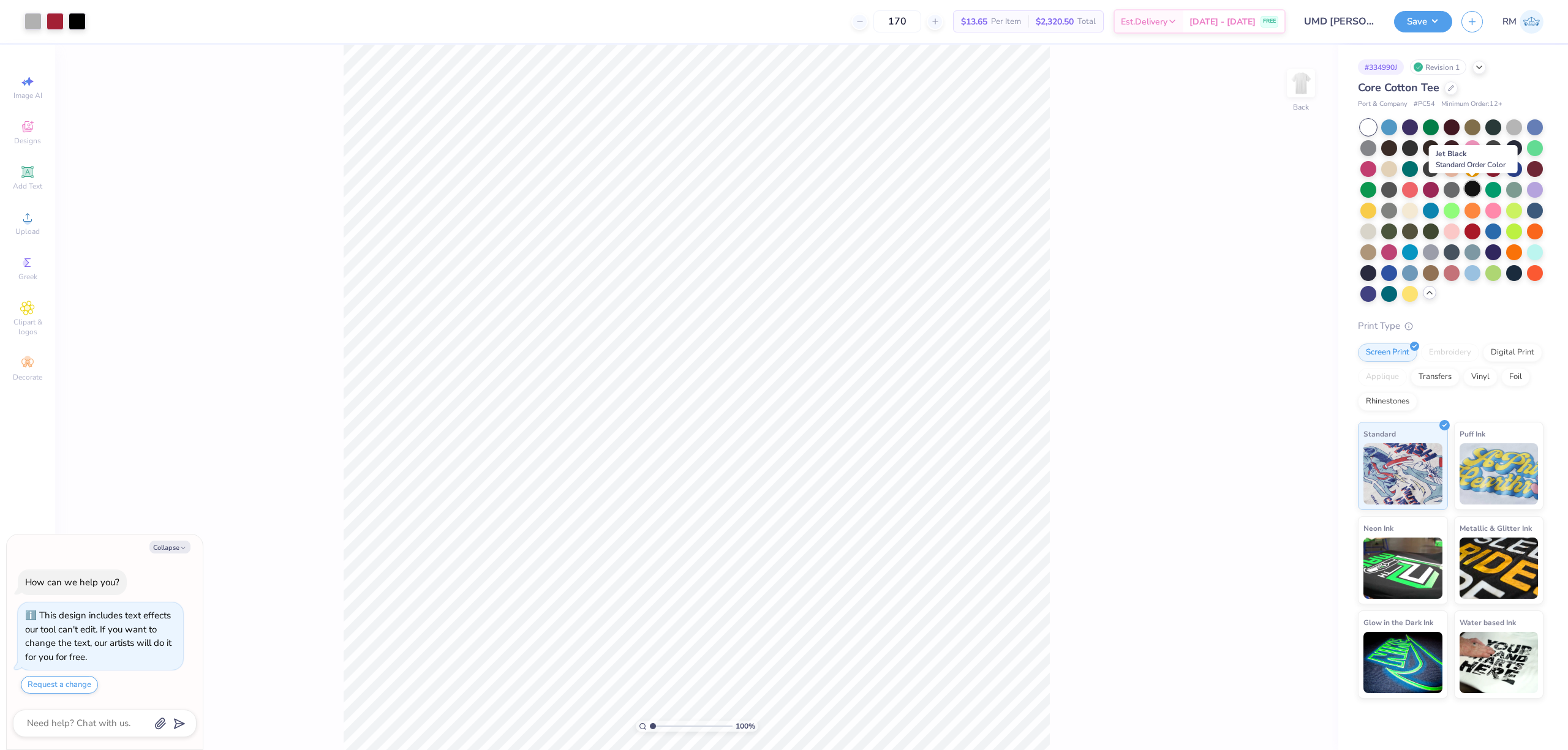
click at [1474, 189] on div at bounding box center [1472, 188] width 16 height 16
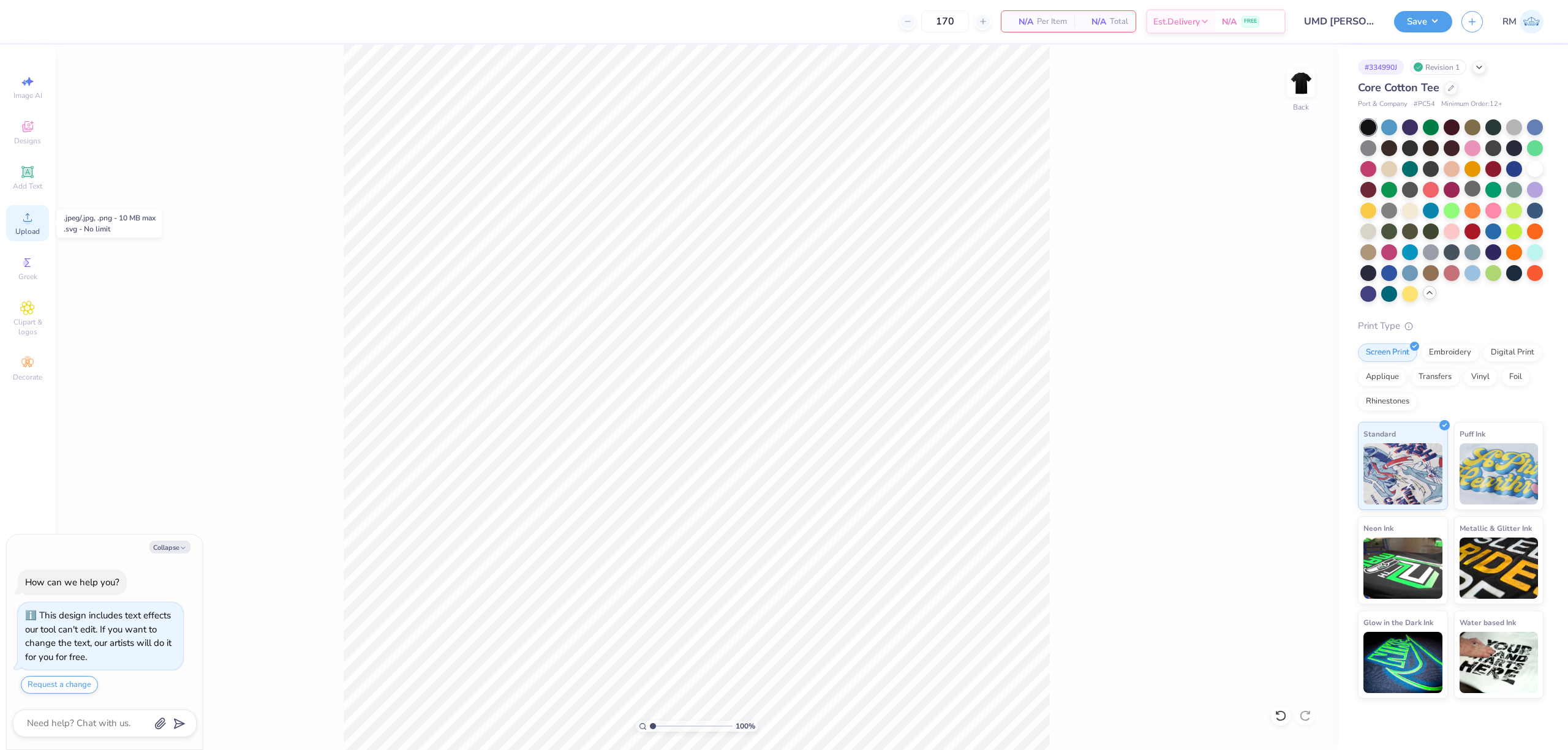
click at [28, 225] on div "Upload" at bounding box center [28, 223] width 43 height 36
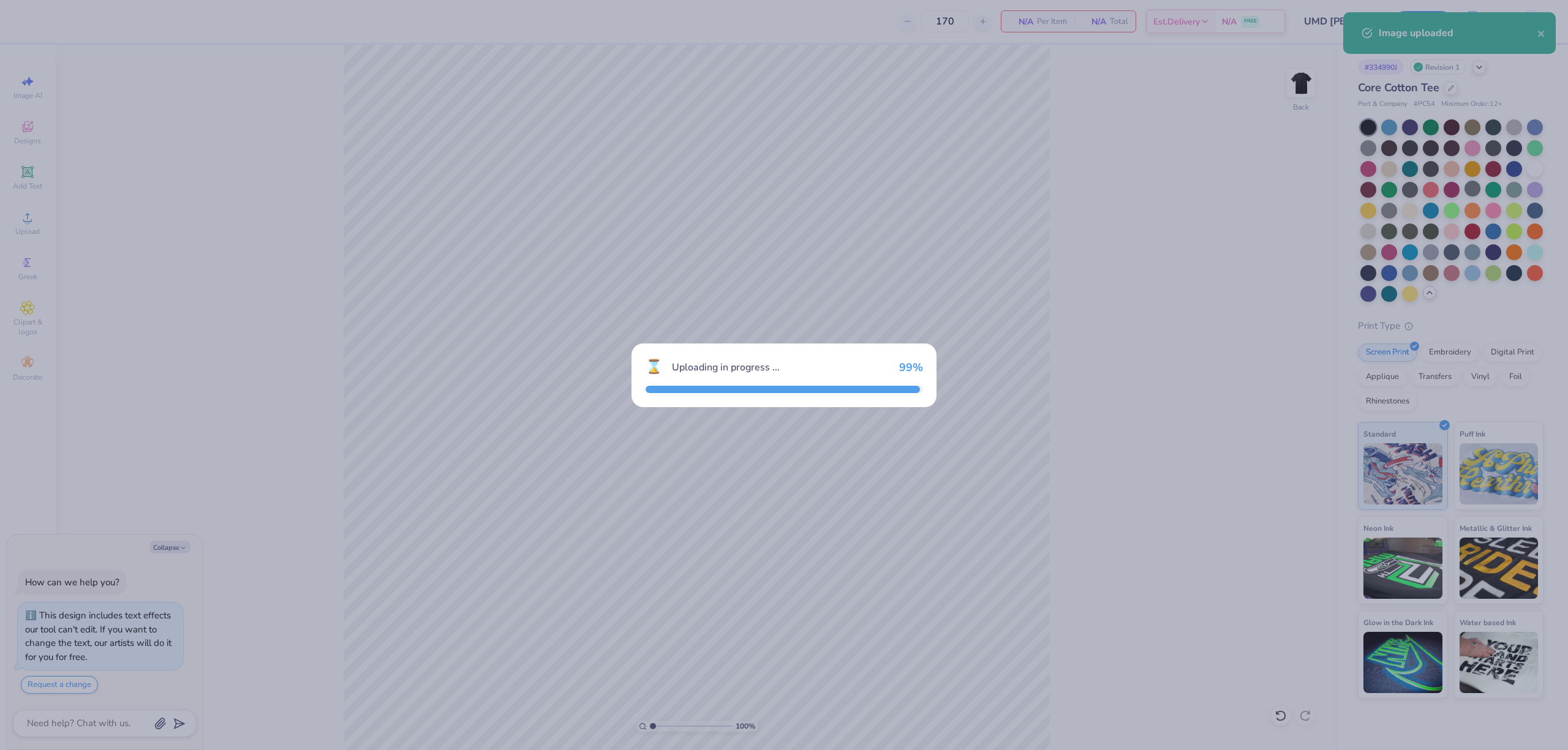
type textarea "x"
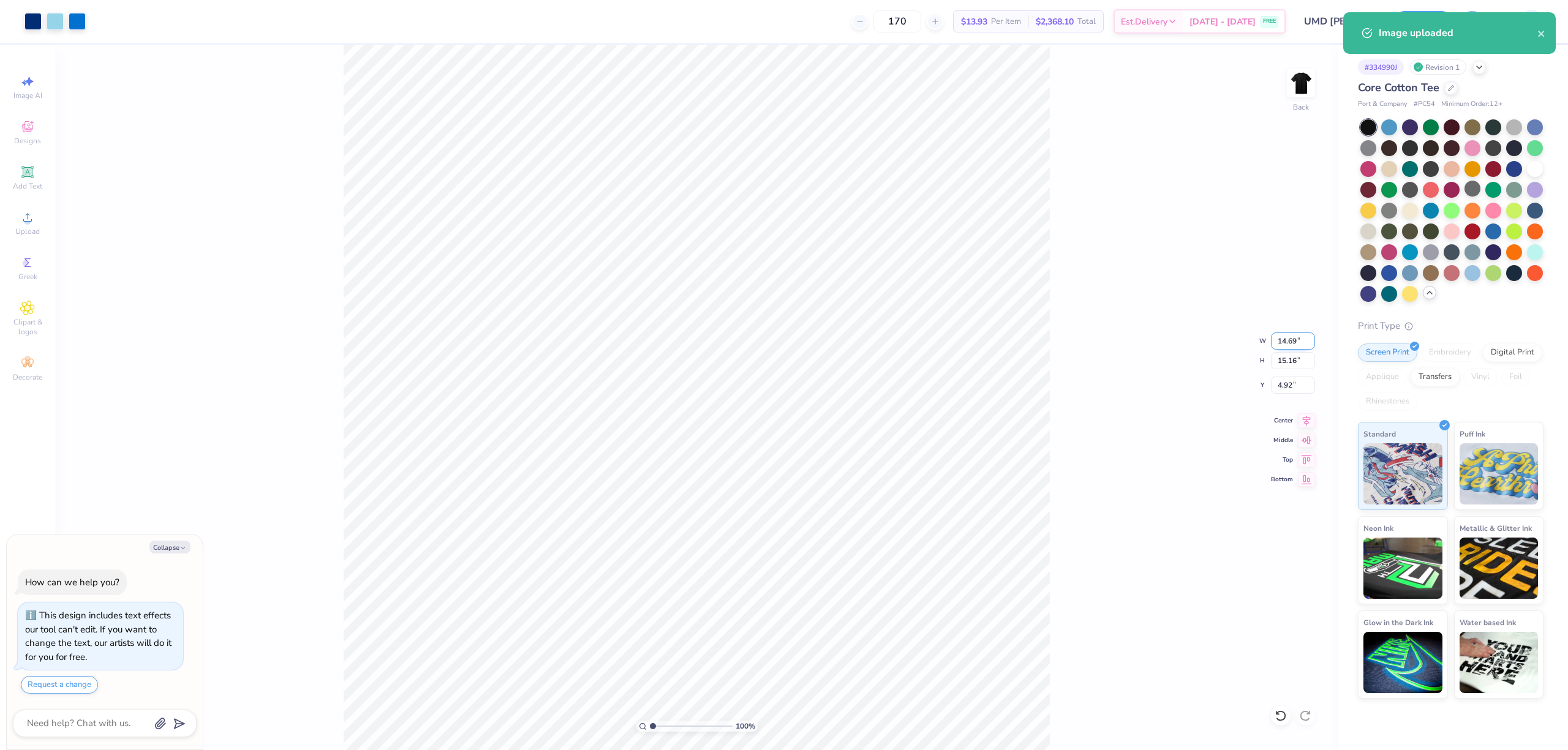
click at [1281, 334] on input "14.69" at bounding box center [1293, 341] width 44 height 17
type input "12"
click at [1287, 385] on input "4.92" at bounding box center [1293, 384] width 44 height 17
type textarea "x"
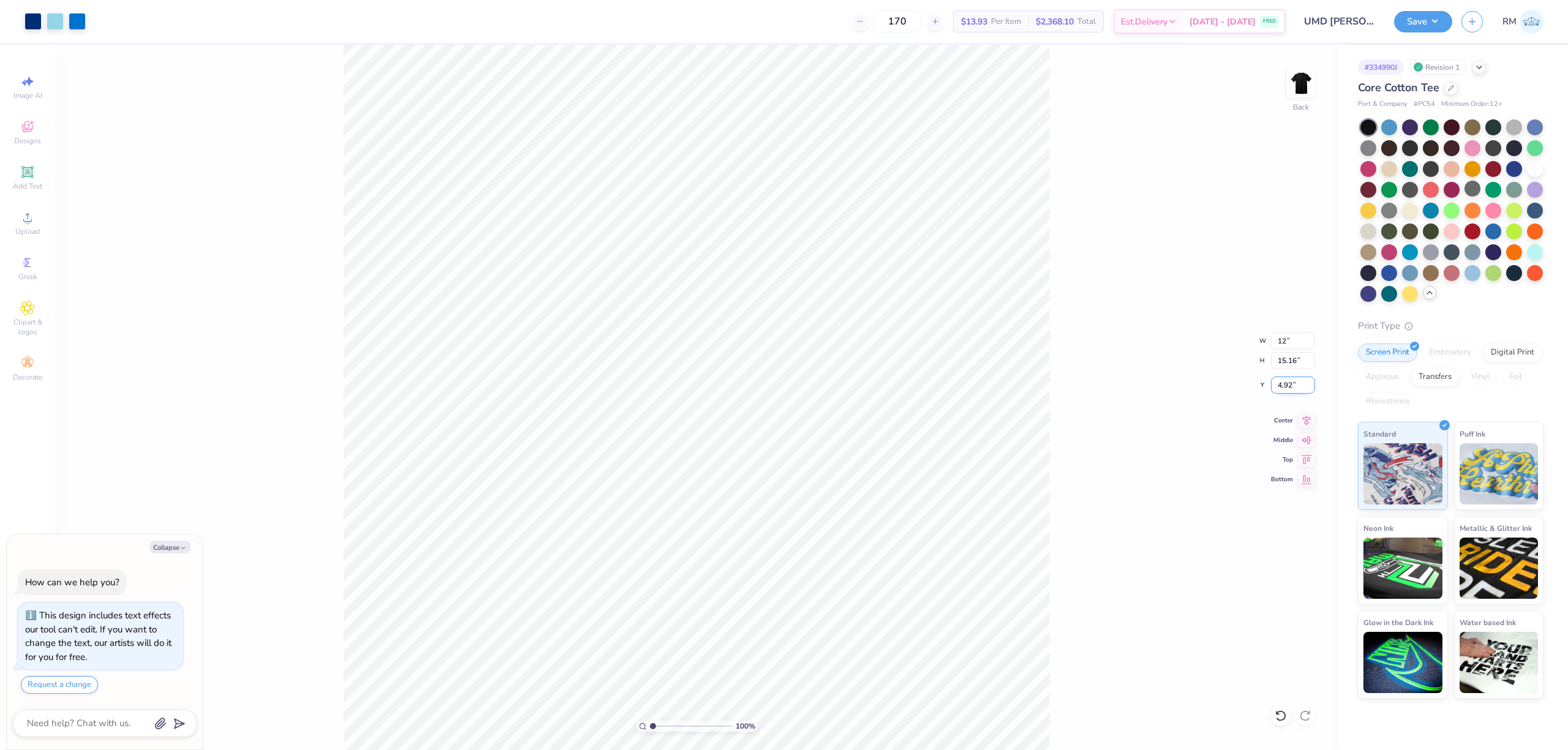
type input "12.00"
type input "12.38"
click at [1287, 385] on input "6.31" at bounding box center [1293, 384] width 44 height 17
type input "3"
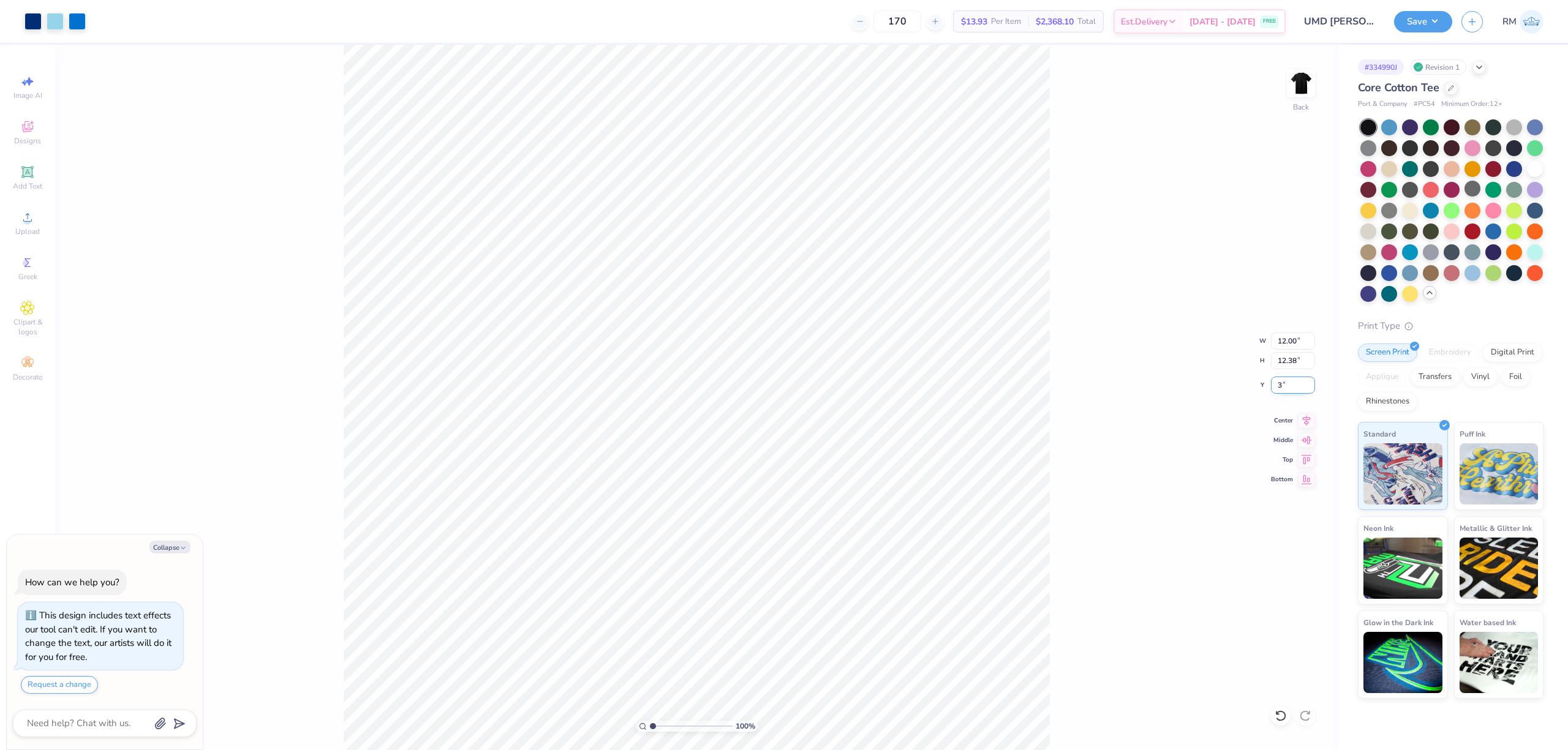
type textarea "x"
type input "3.00"
click at [1410, 20] on button "Save" at bounding box center [1423, 20] width 59 height 21
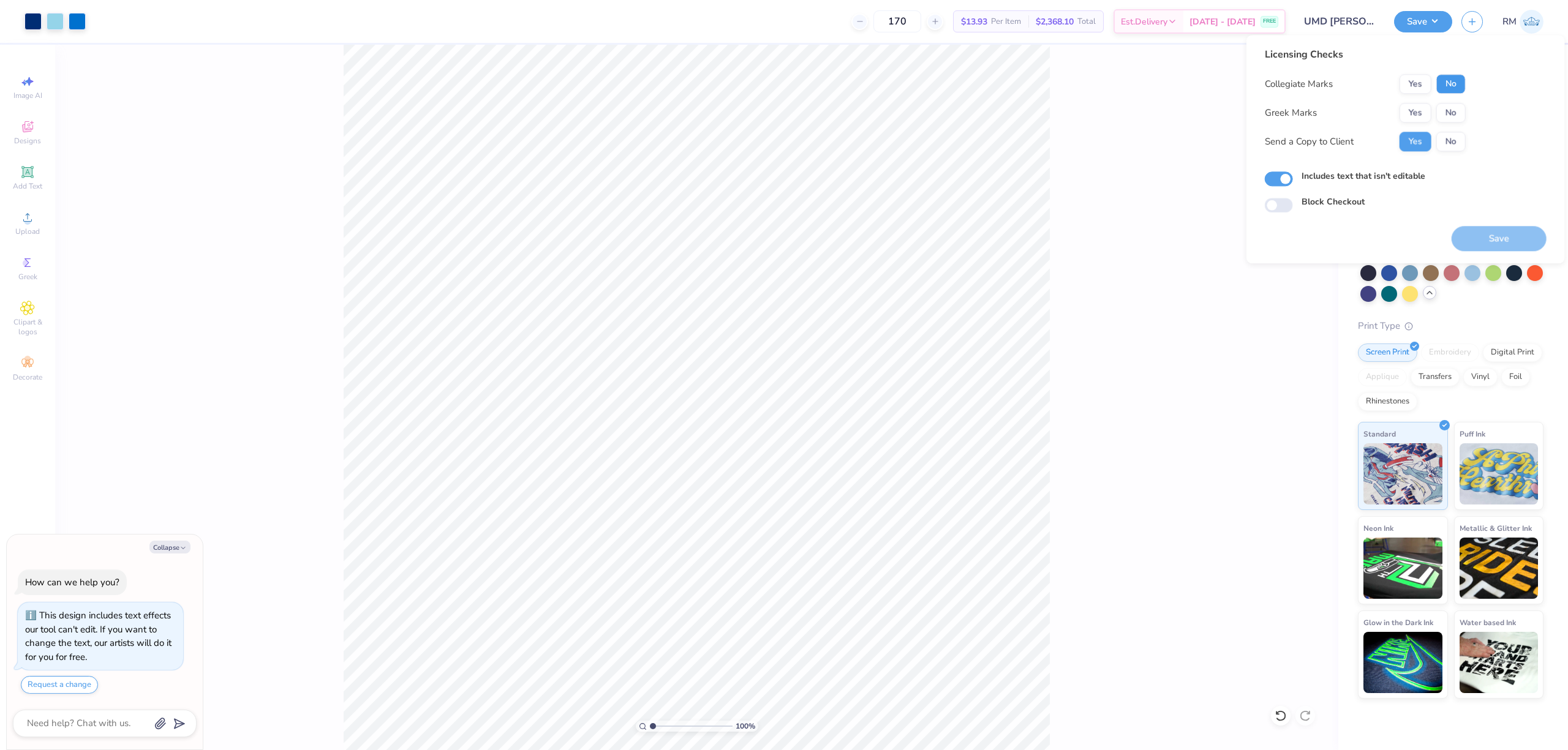
click at [1453, 81] on button "No" at bounding box center [1451, 83] width 29 height 20
click at [1429, 79] on button "Yes" at bounding box center [1415, 83] width 32 height 20
click at [1453, 103] on button "No" at bounding box center [1451, 113] width 29 height 20
click at [1493, 238] on button "Save" at bounding box center [1499, 239] width 95 height 25
type textarea "x"
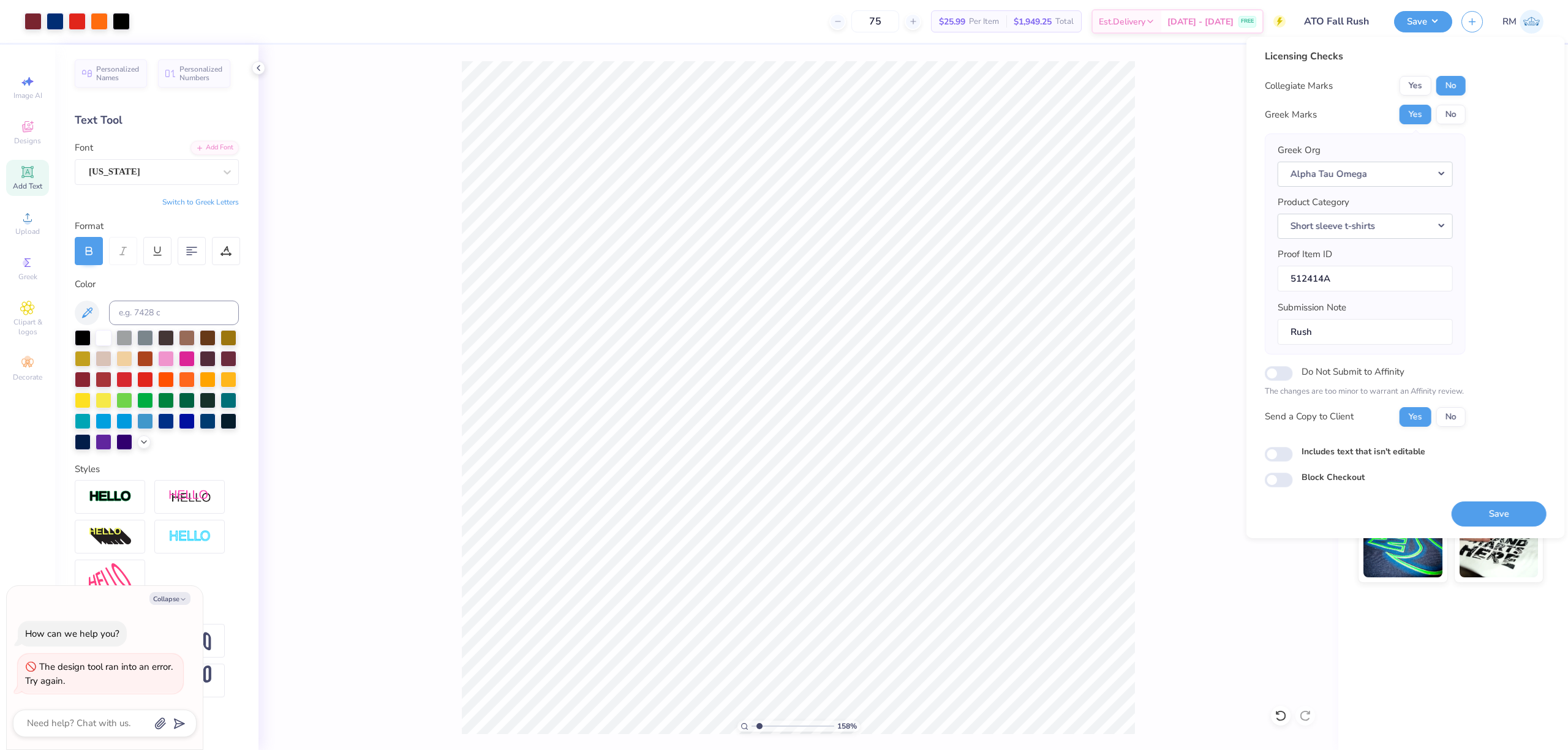
type textarea "x"
type input "1"
type textarea "x"
